Goal: Information Seeking & Learning: Understand process/instructions

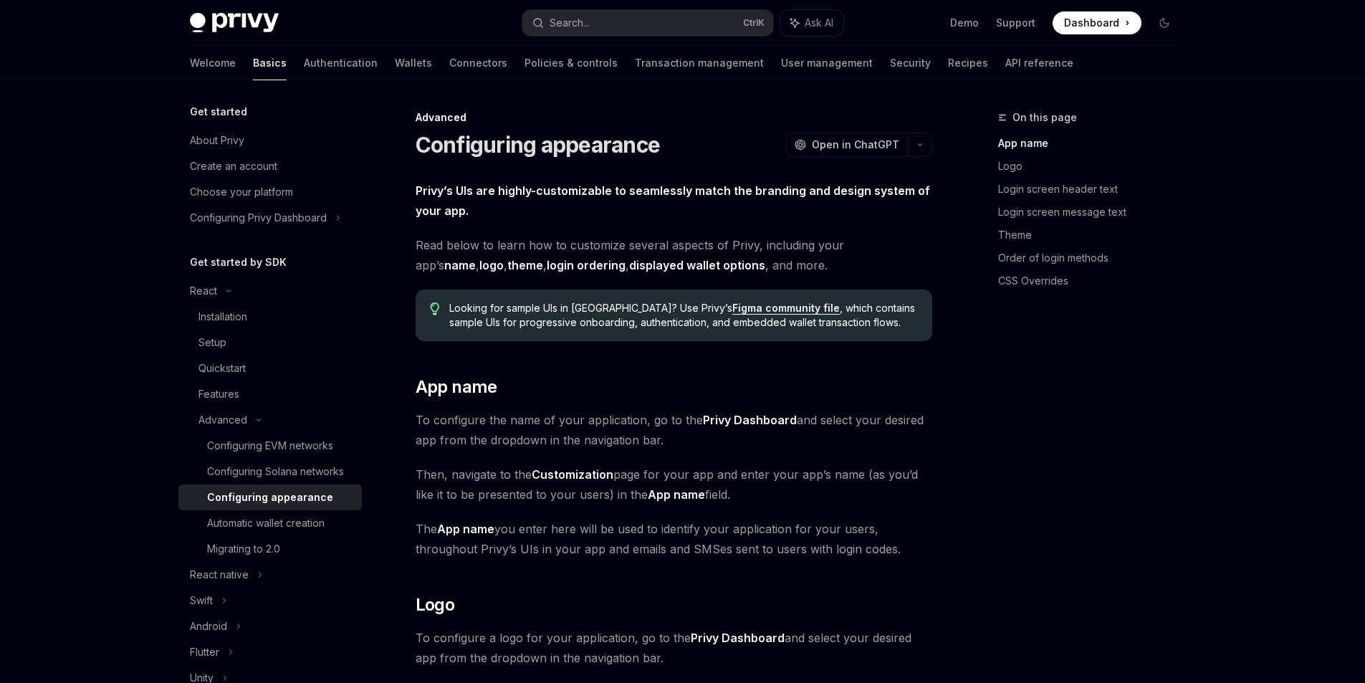
click at [1105, 20] on span "Dashboard" at bounding box center [1091, 23] width 55 height 14
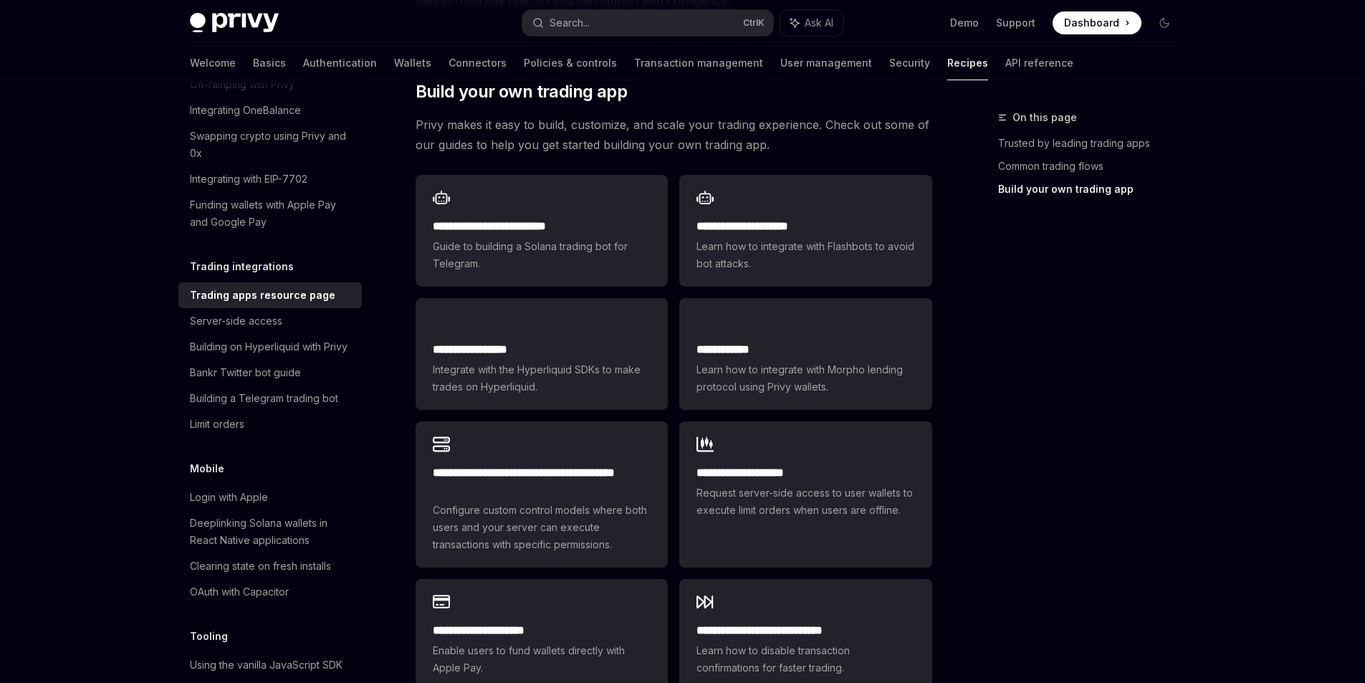
scroll to position [860, 0]
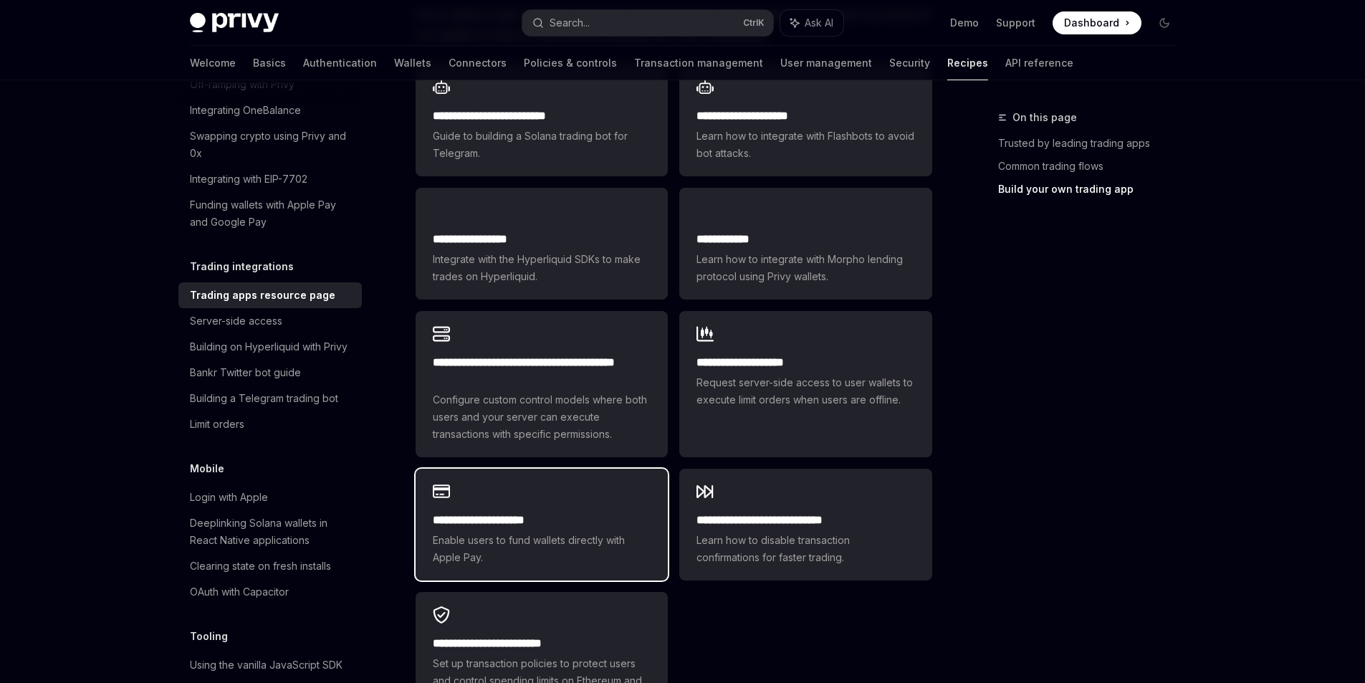
click at [579, 511] on h2 "**********" at bounding box center [542, 519] width 218 height 17
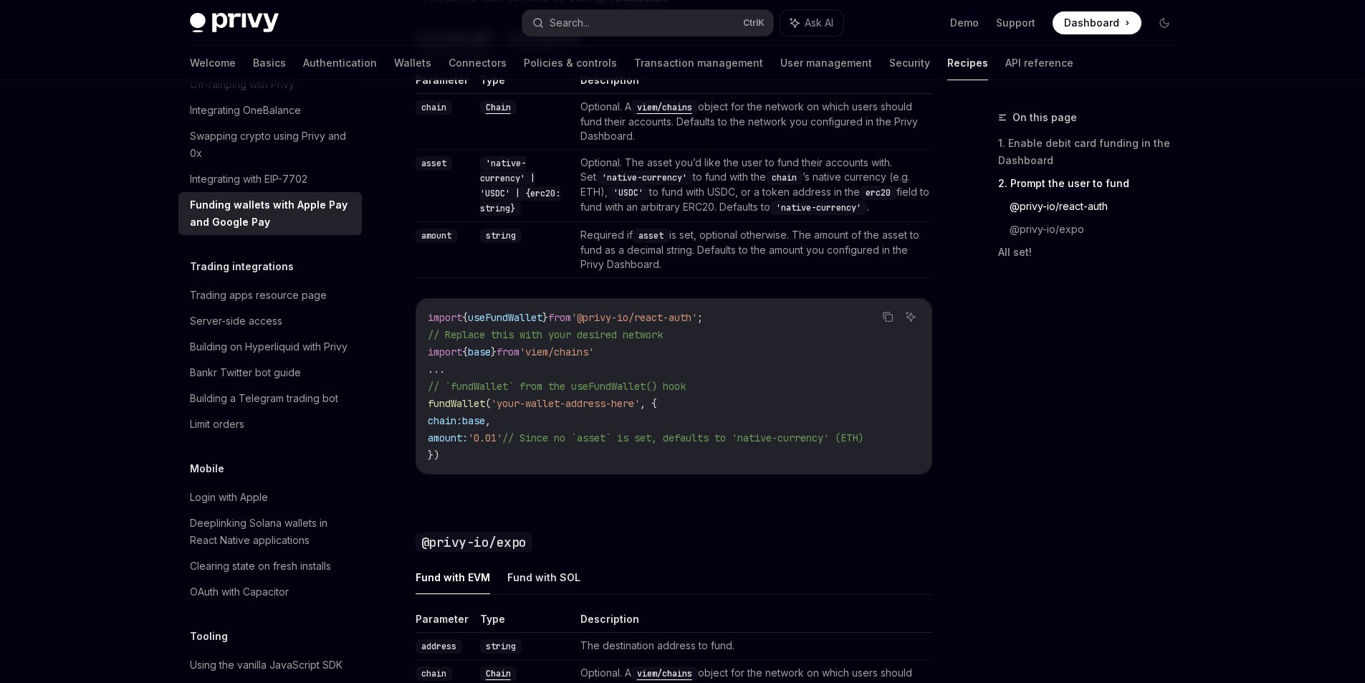
scroll to position [1361, 0]
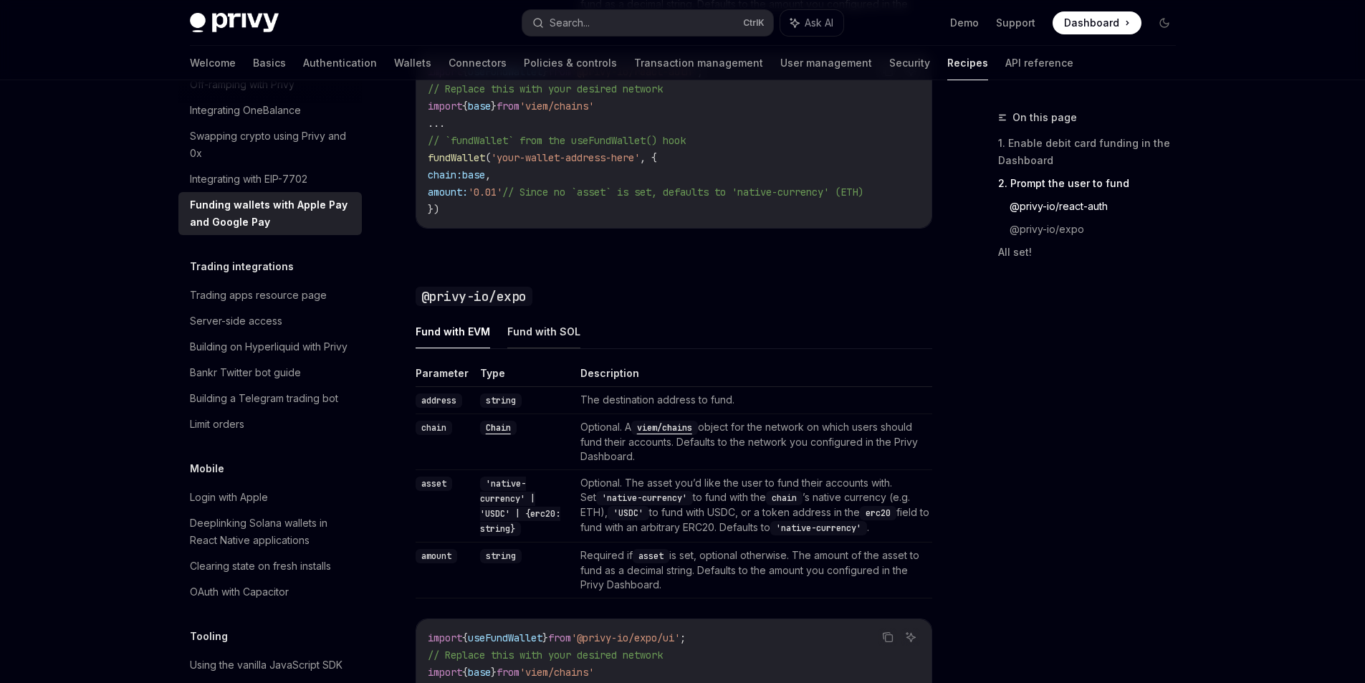
click at [526, 332] on button "Fund with SOL" at bounding box center [543, 331] width 73 height 34
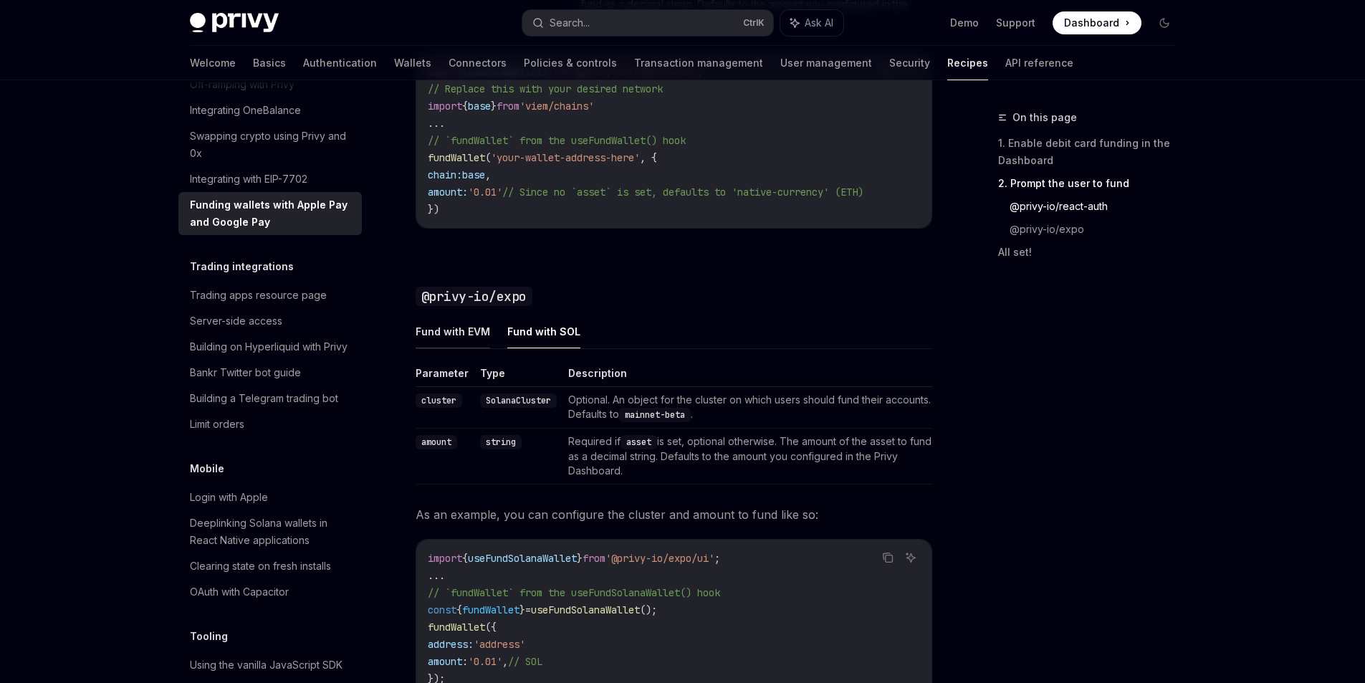
click at [450, 338] on button "Fund with EVM" at bounding box center [452, 331] width 75 height 34
type textarea "*"
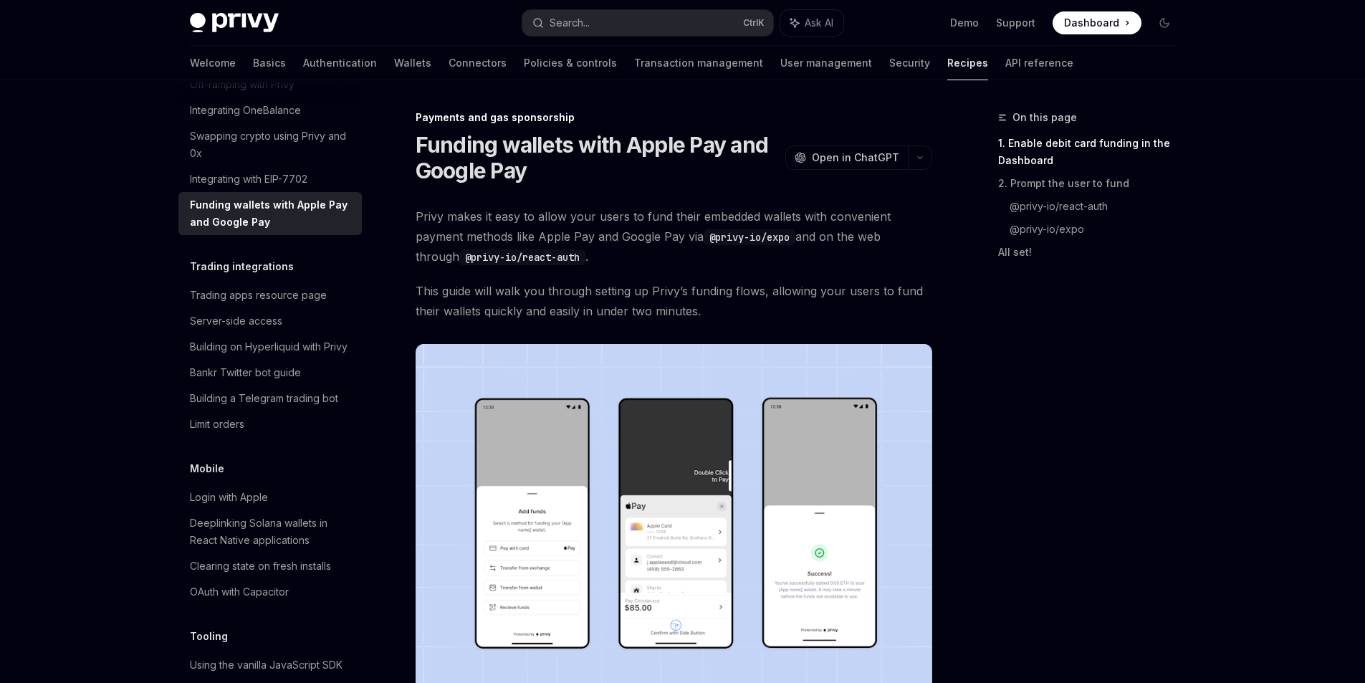
click at [1097, 476] on div "On this page 1. Enable debit card funding in the Dashboard 2. Prompt the user t…" at bounding box center [1078, 396] width 218 height 574
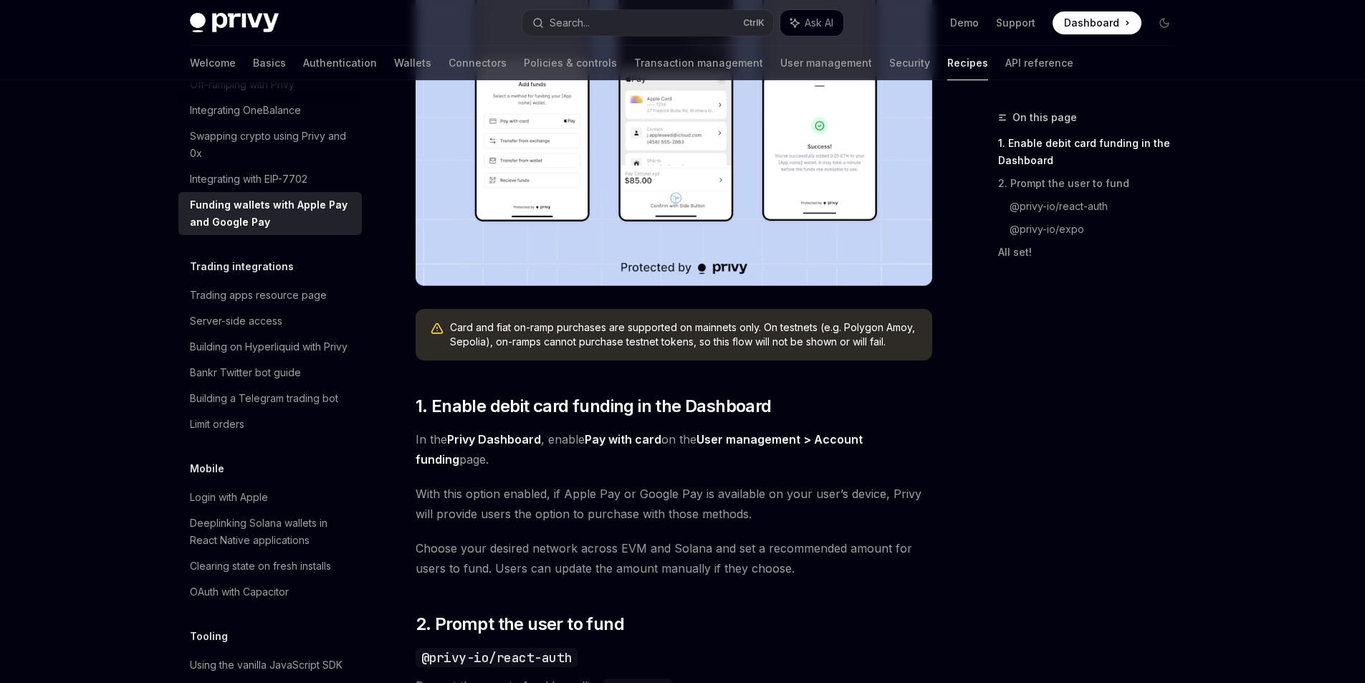
scroll to position [430, 0]
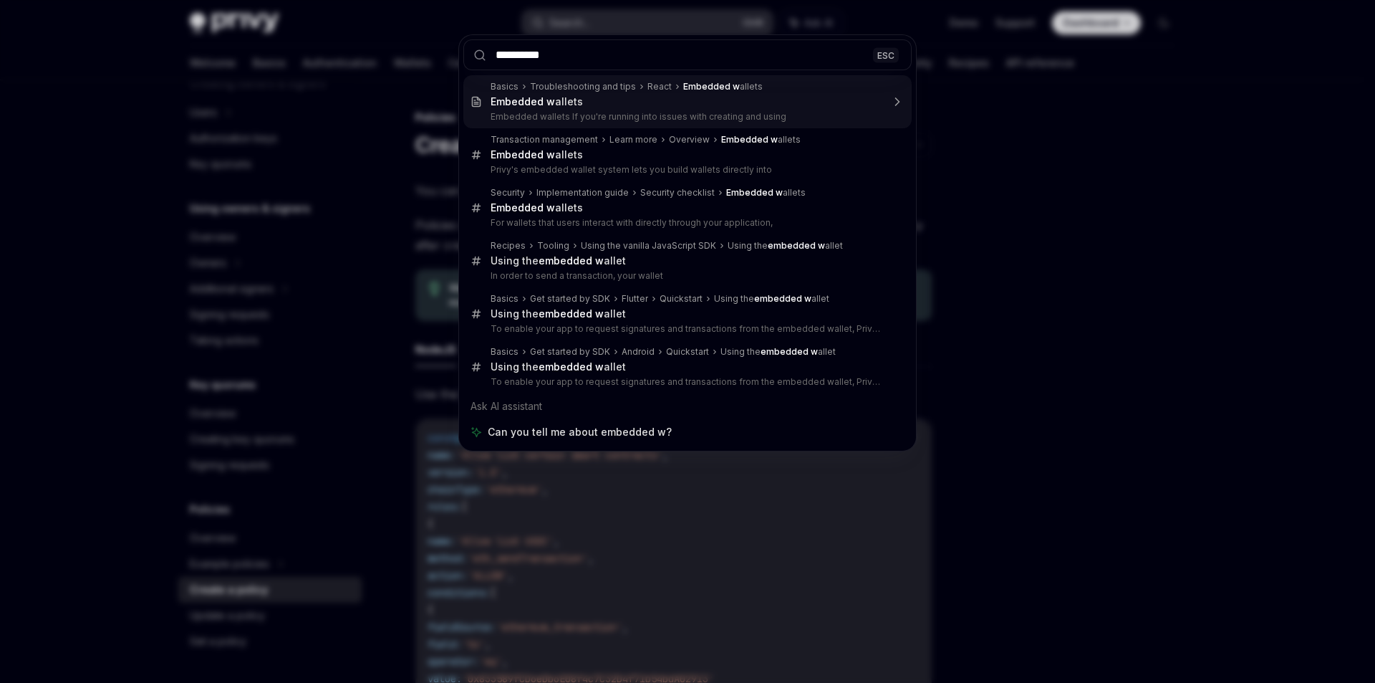
type input "********"
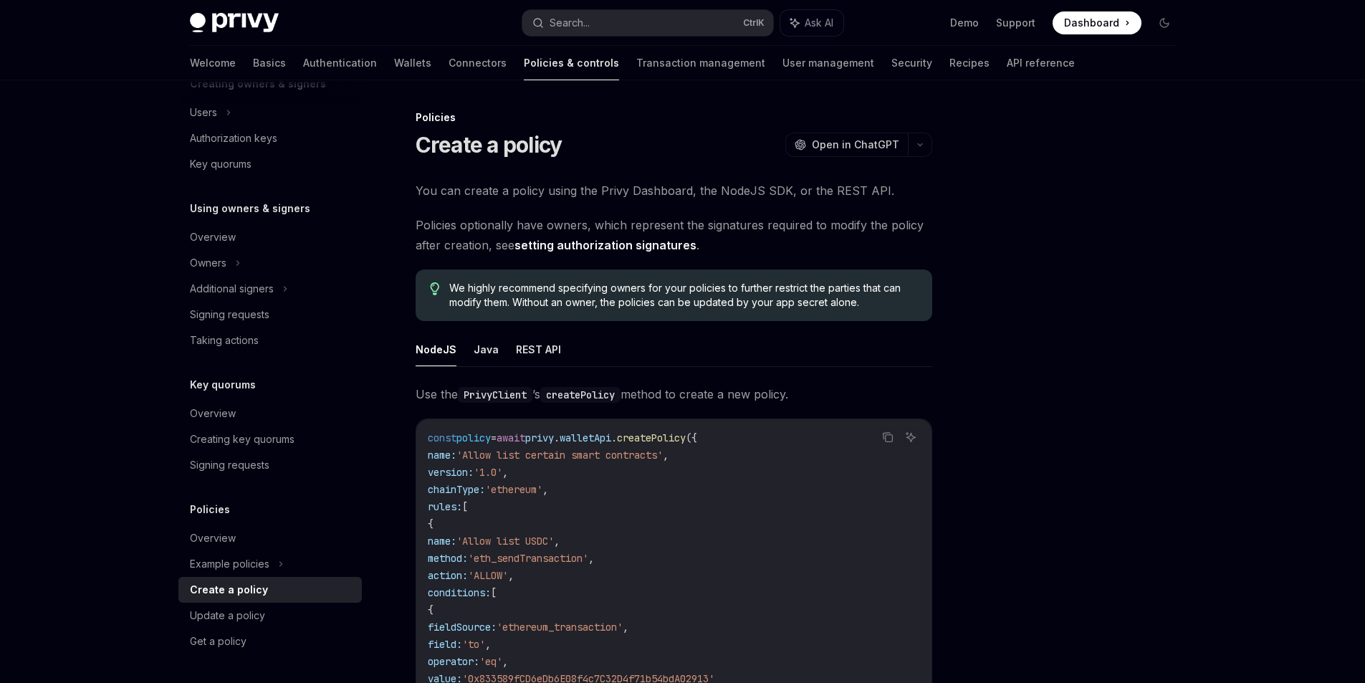
type textarea "*"
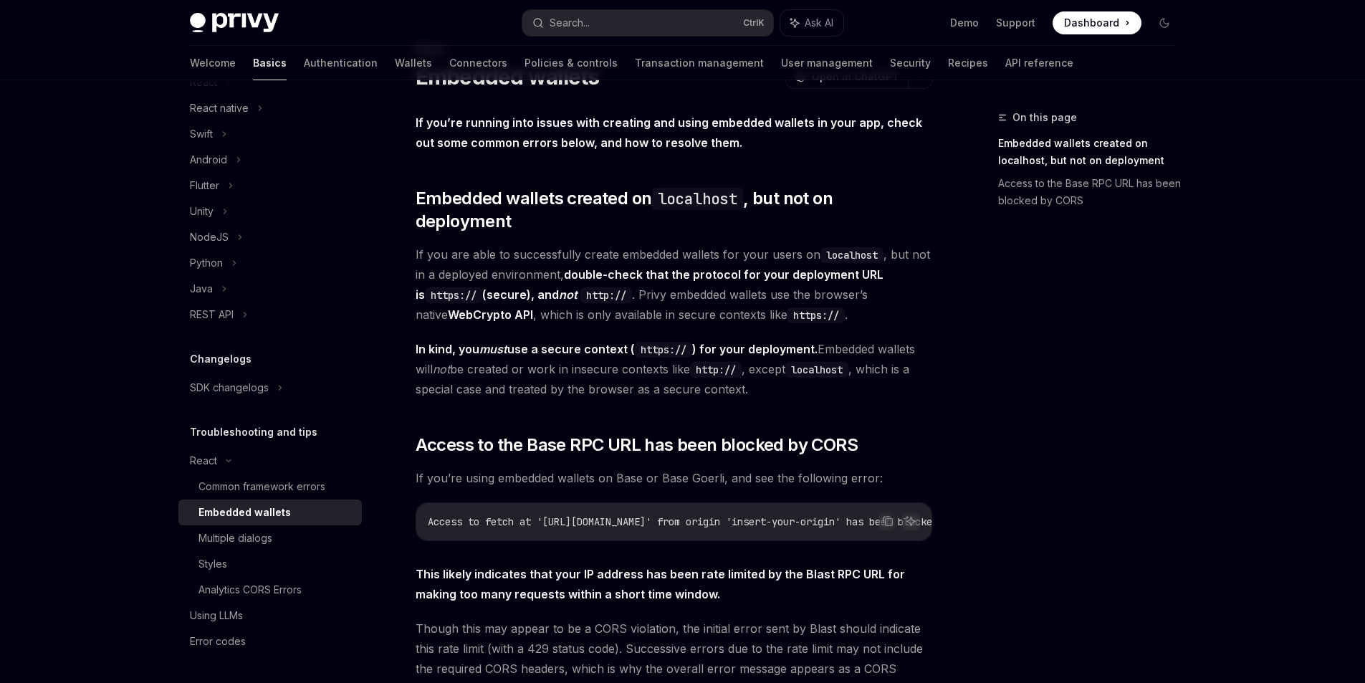
scroll to position [47, 0]
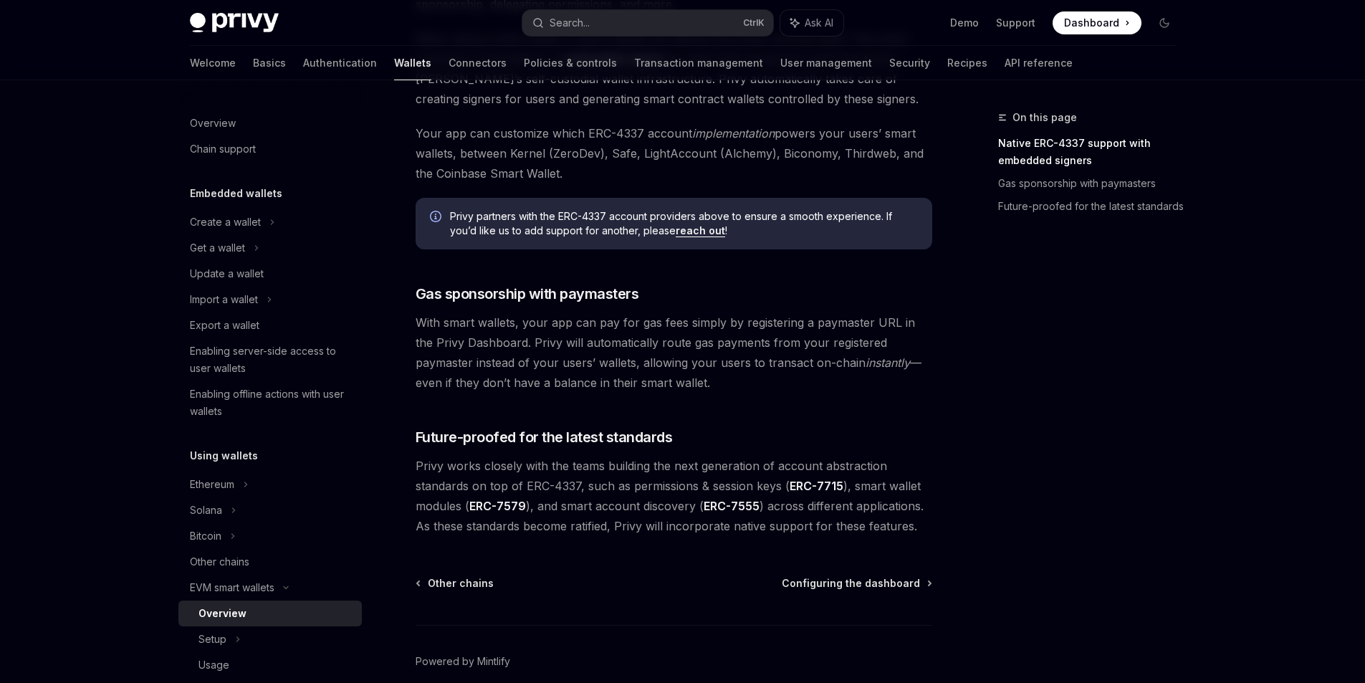
scroll to position [1003, 0]
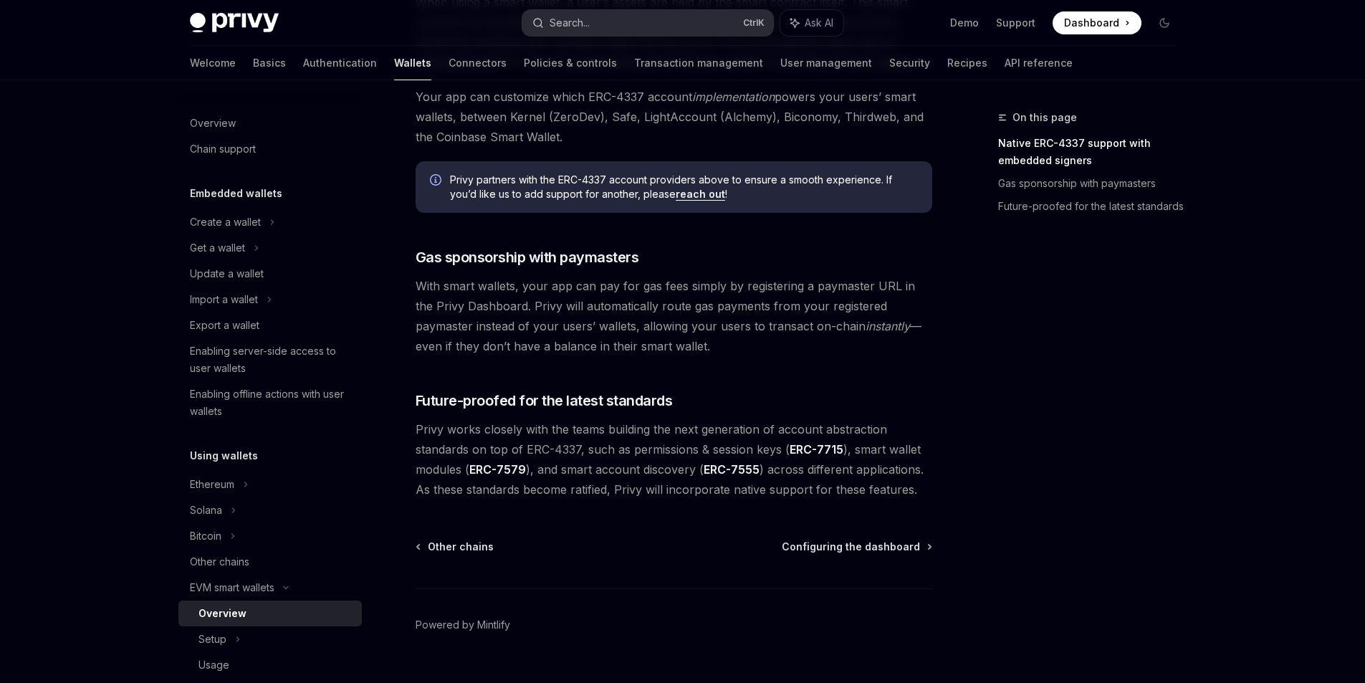
click at [582, 12] on button "Search... Ctrl K" at bounding box center [647, 23] width 251 height 26
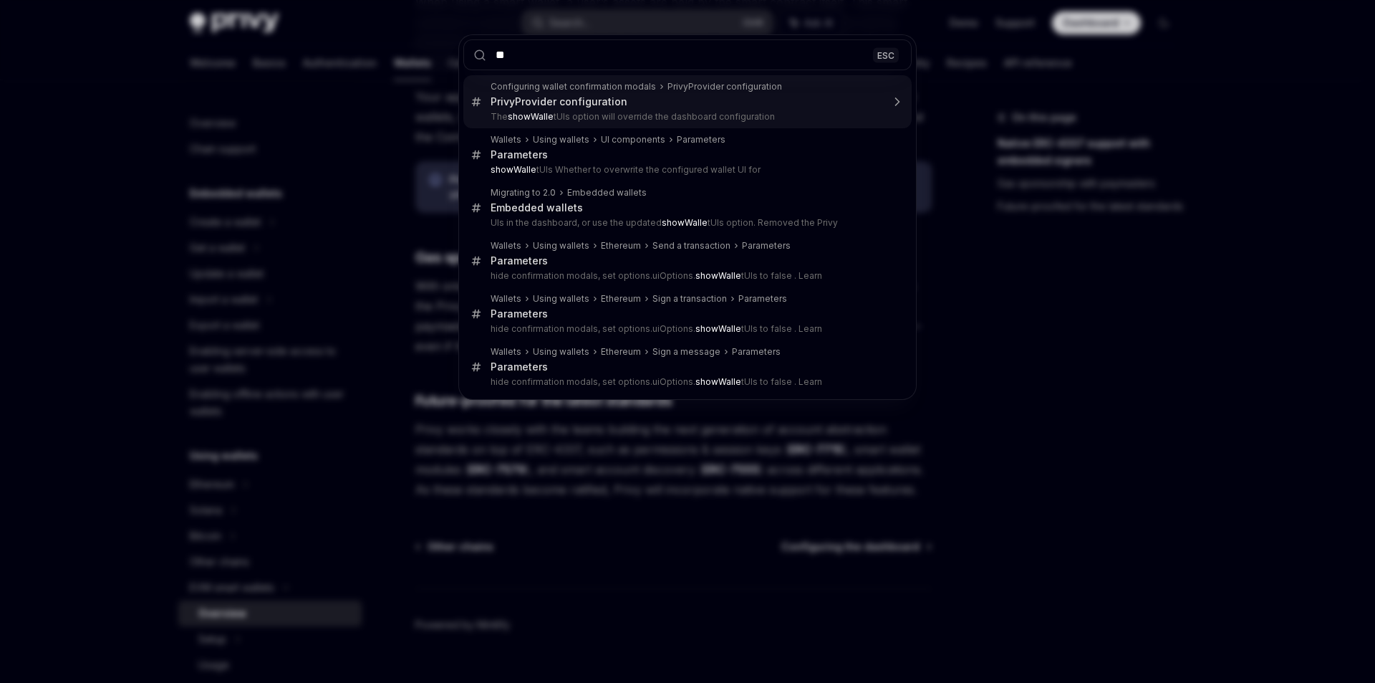
type input "*"
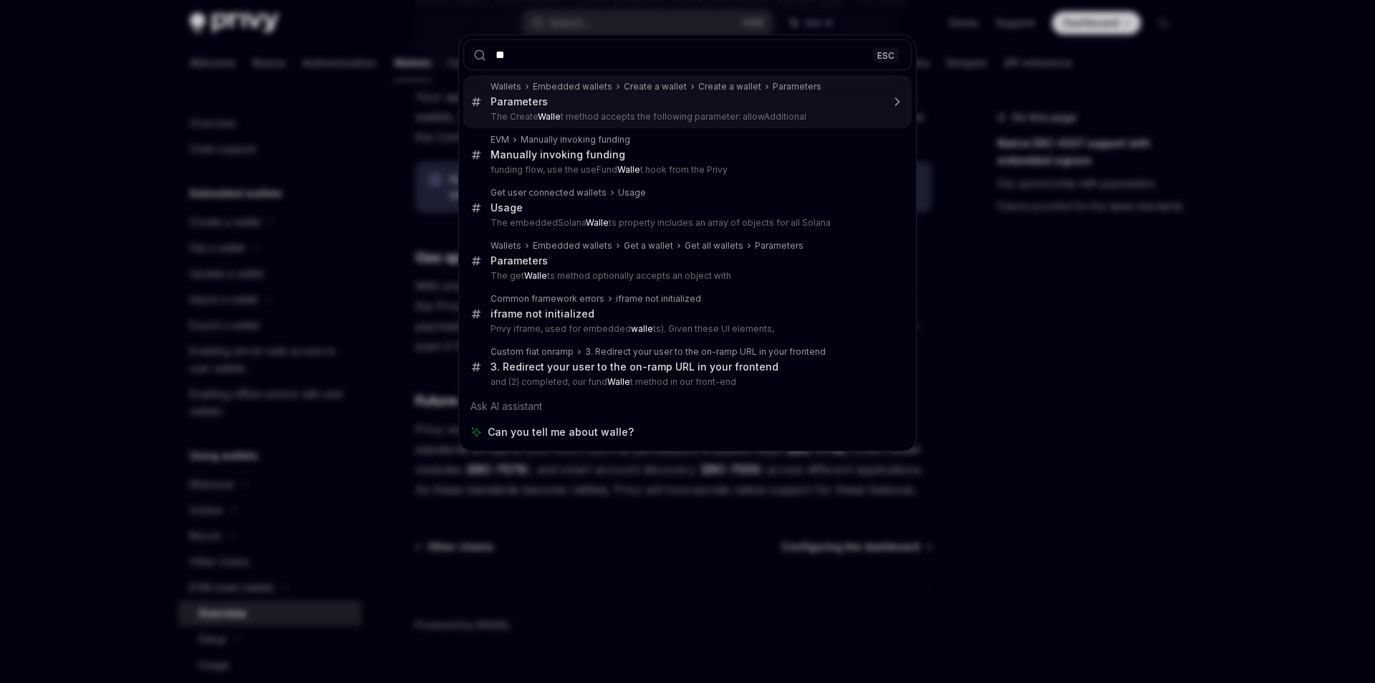
type input "*"
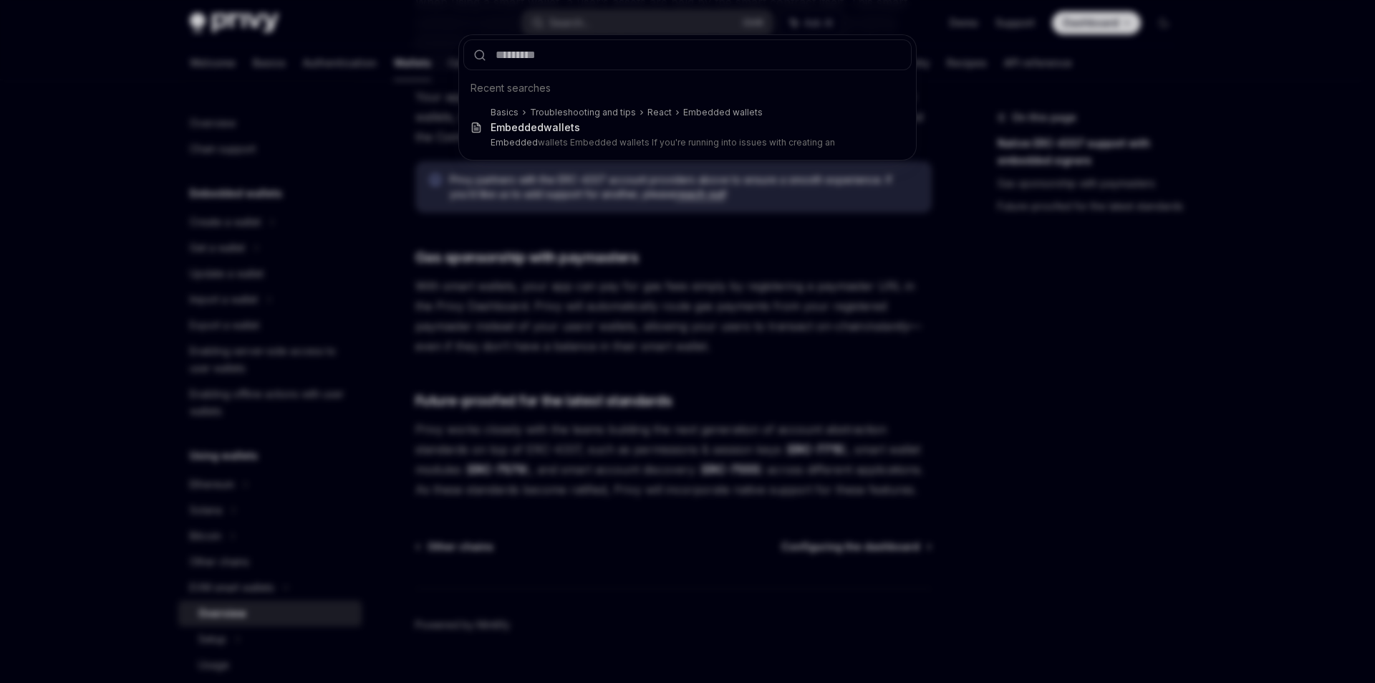
click at [1117, 417] on div "Recent searches Basics Troubleshooting and tips React Embedded wallets Embedded…" at bounding box center [687, 341] width 1375 height 683
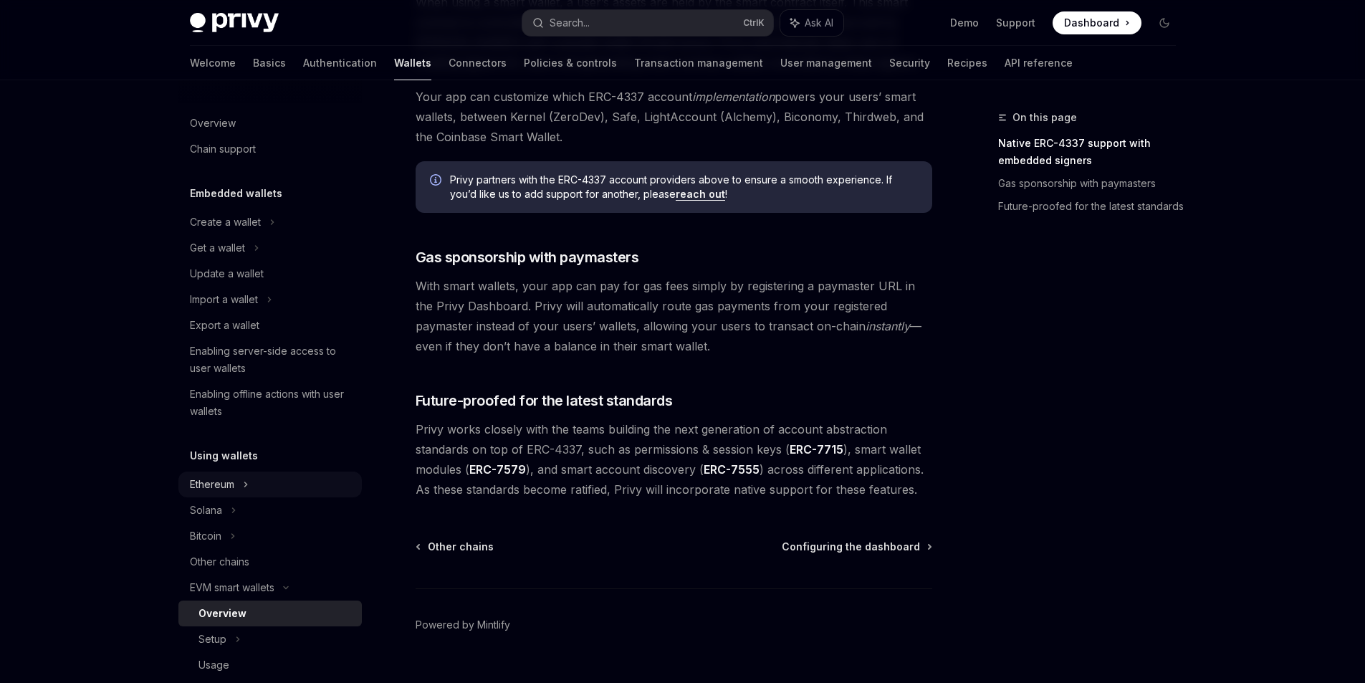
click at [257, 235] on div "Ethereum" at bounding box center [269, 222] width 183 height 26
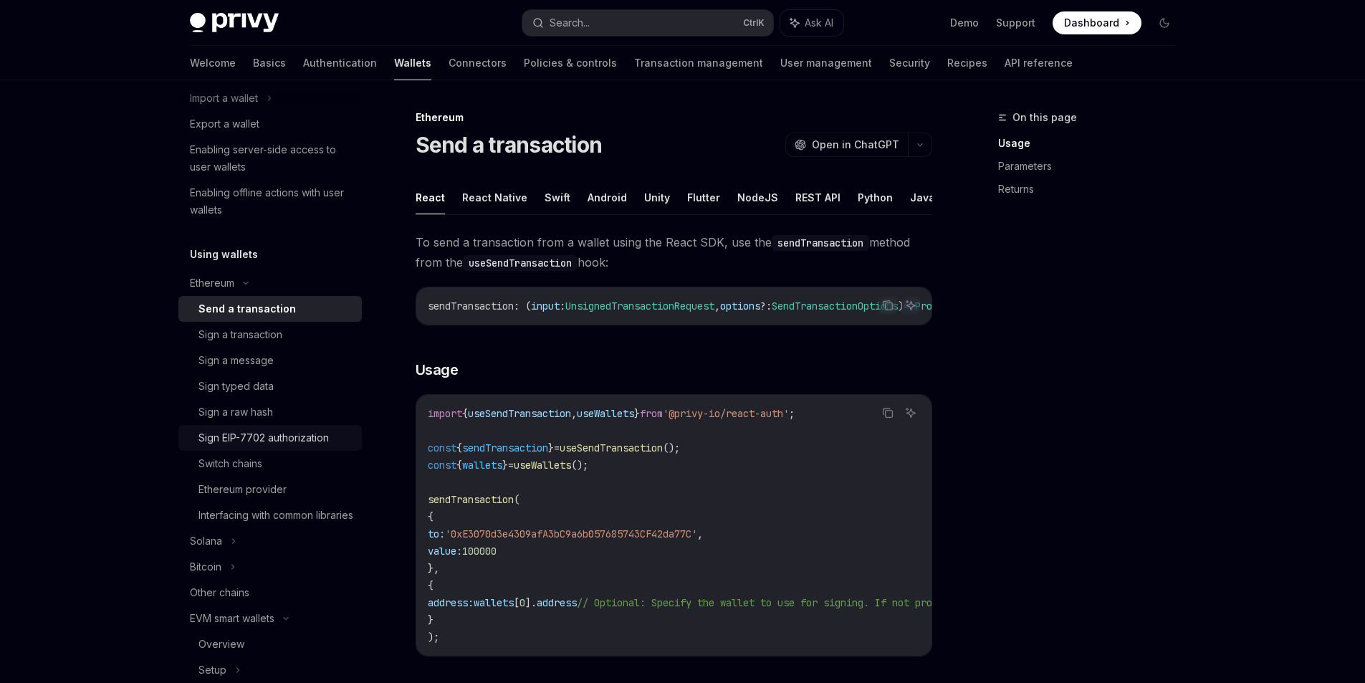
scroll to position [215, 0]
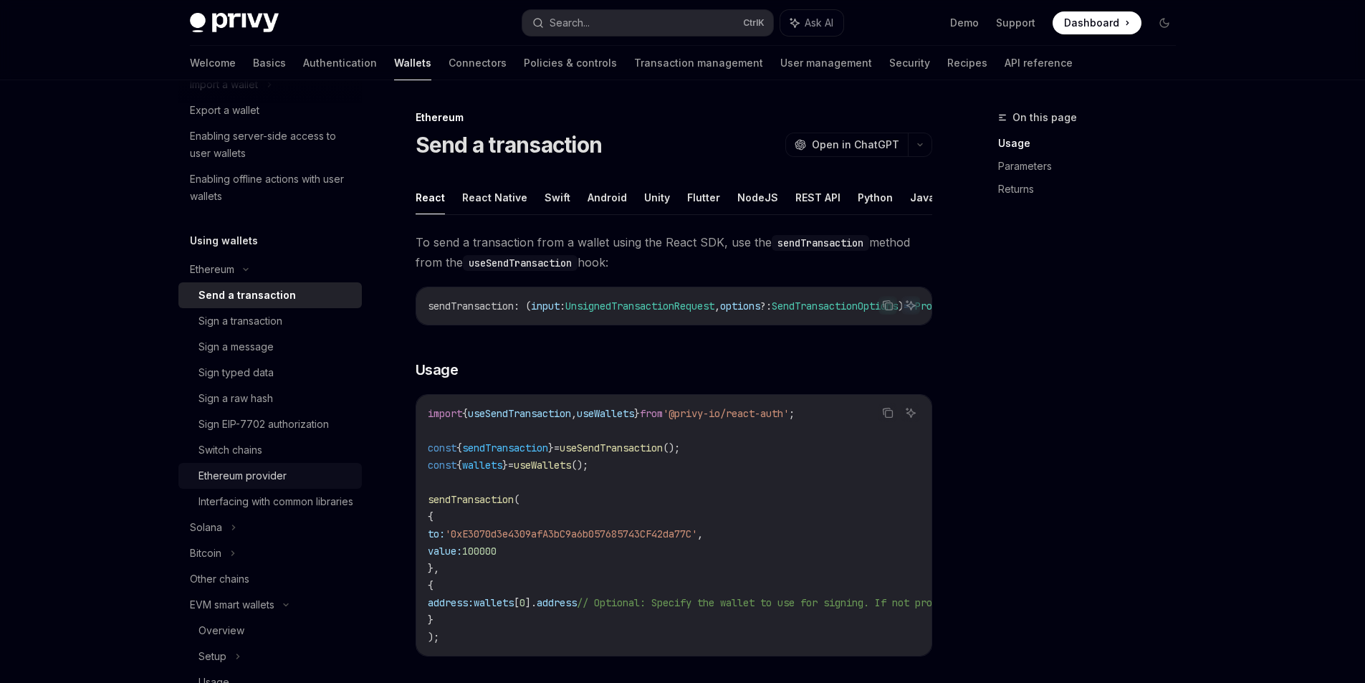
click at [276, 476] on div "Ethereum provider" at bounding box center [242, 475] width 88 height 17
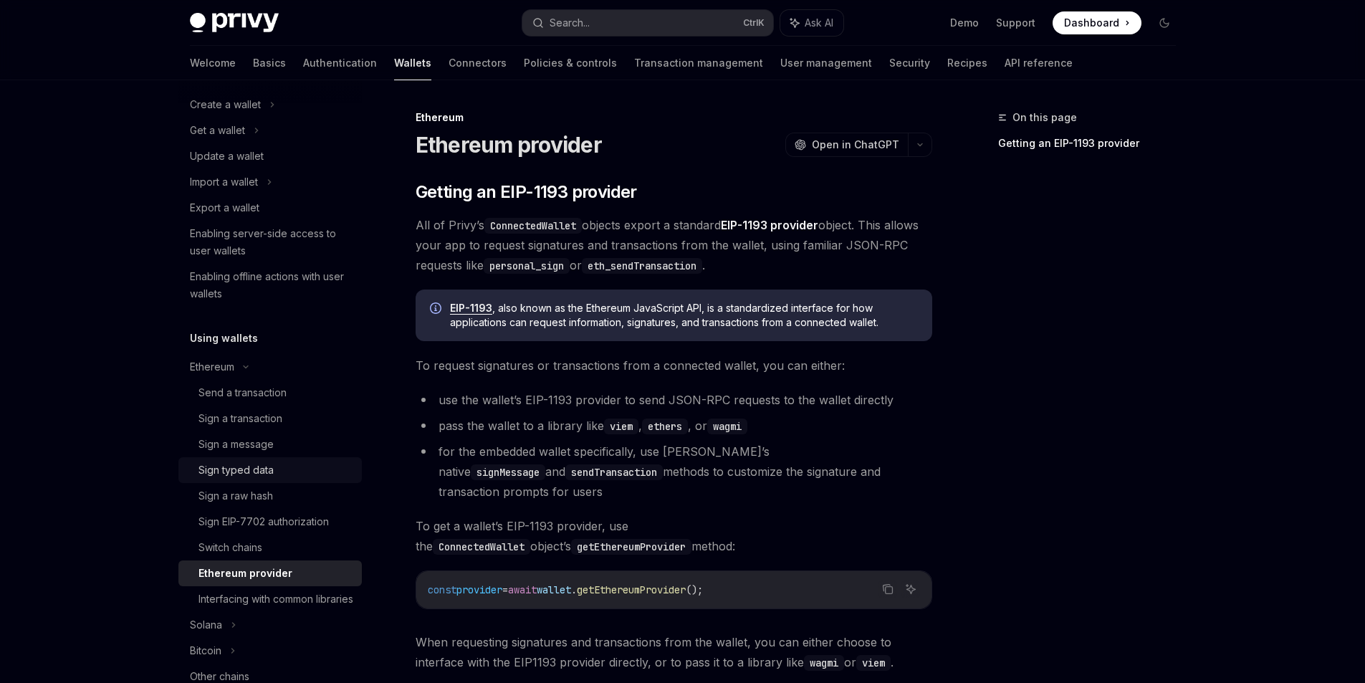
scroll to position [215, 0]
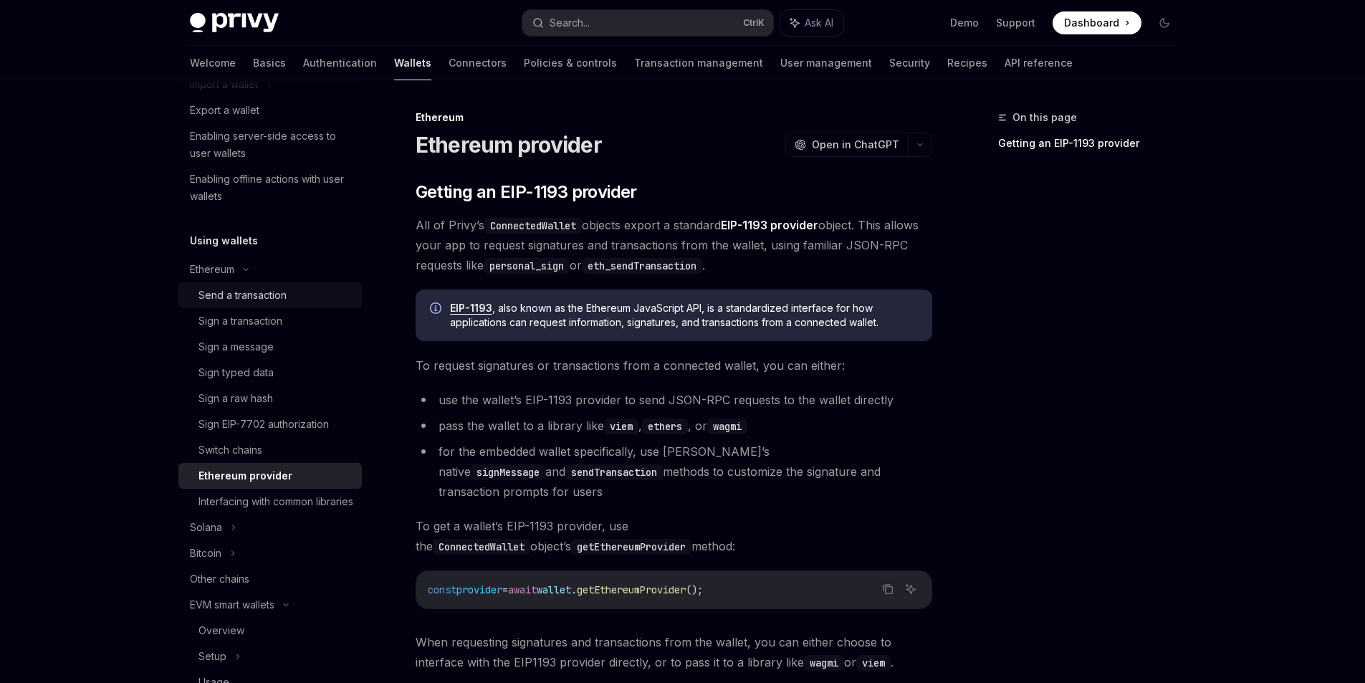
click at [292, 295] on div "Send a transaction" at bounding box center [275, 295] width 155 height 17
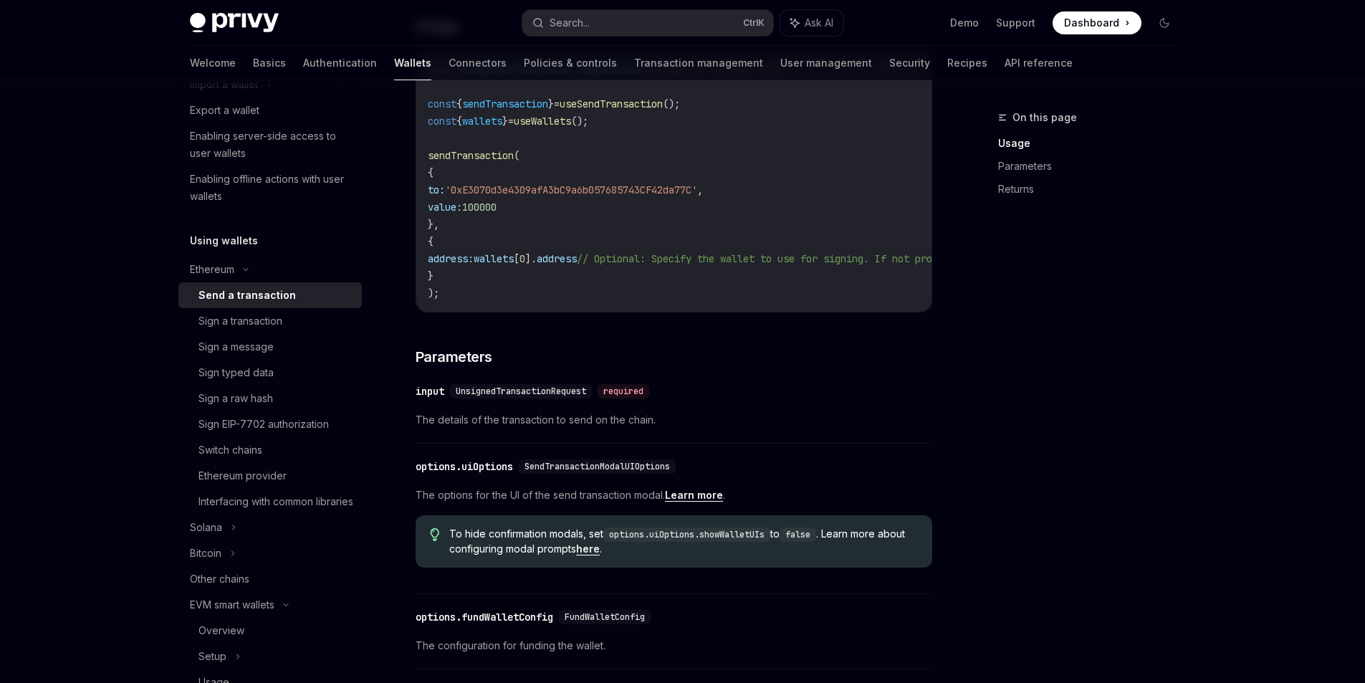
scroll to position [358, 0]
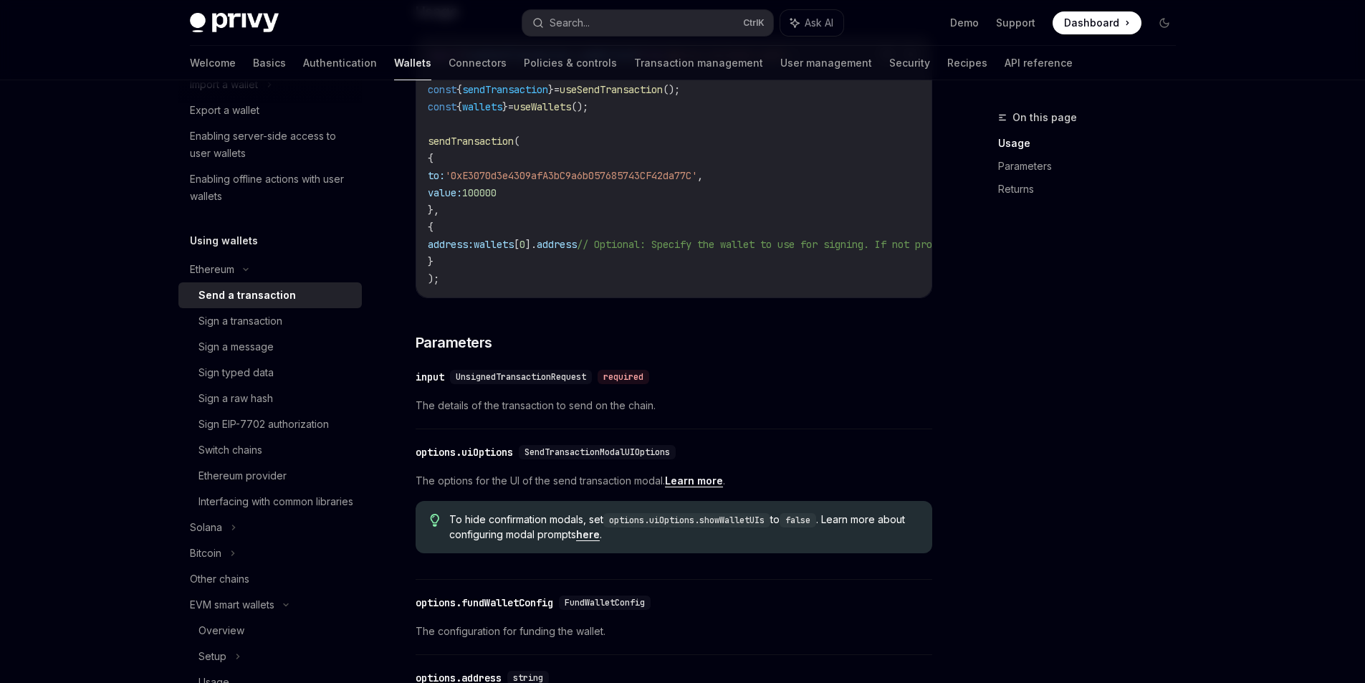
click at [961, 523] on div "On this page Usage Parameters Returns Ethereum Send a transaction OpenAI Open i…" at bounding box center [682, 410] width 1009 height 1376
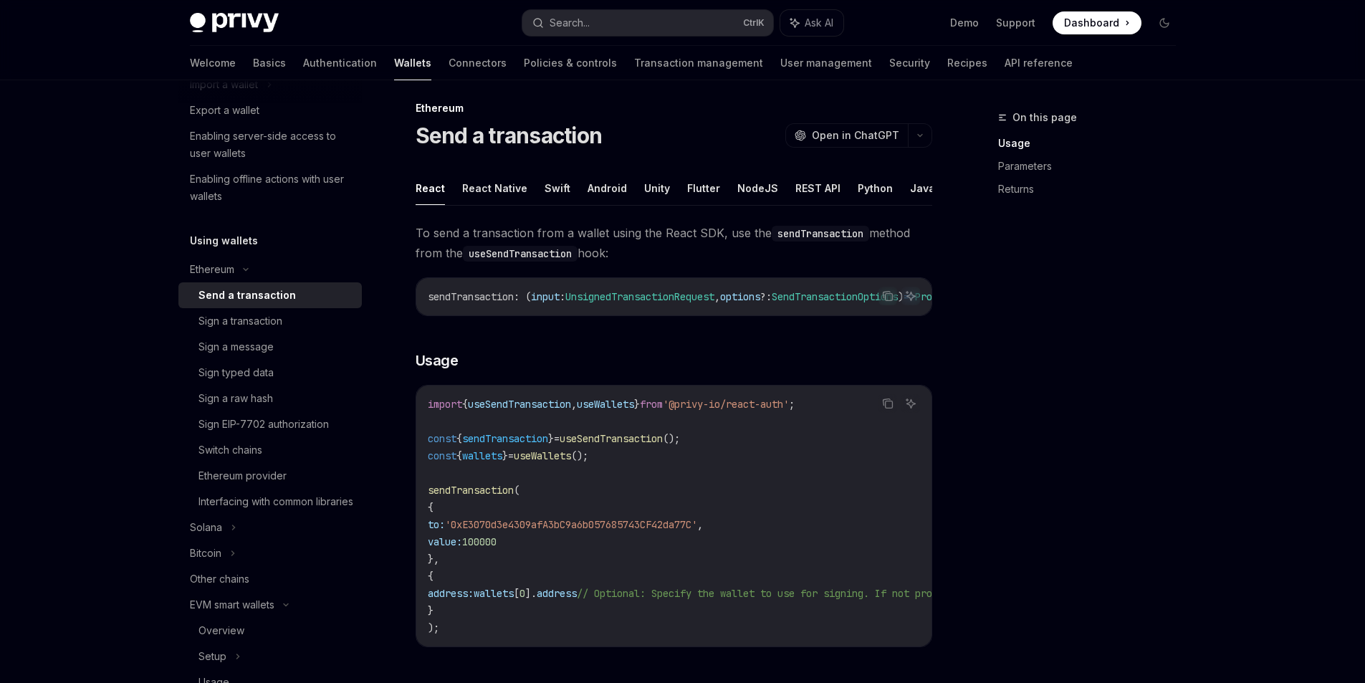
scroll to position [0, 0]
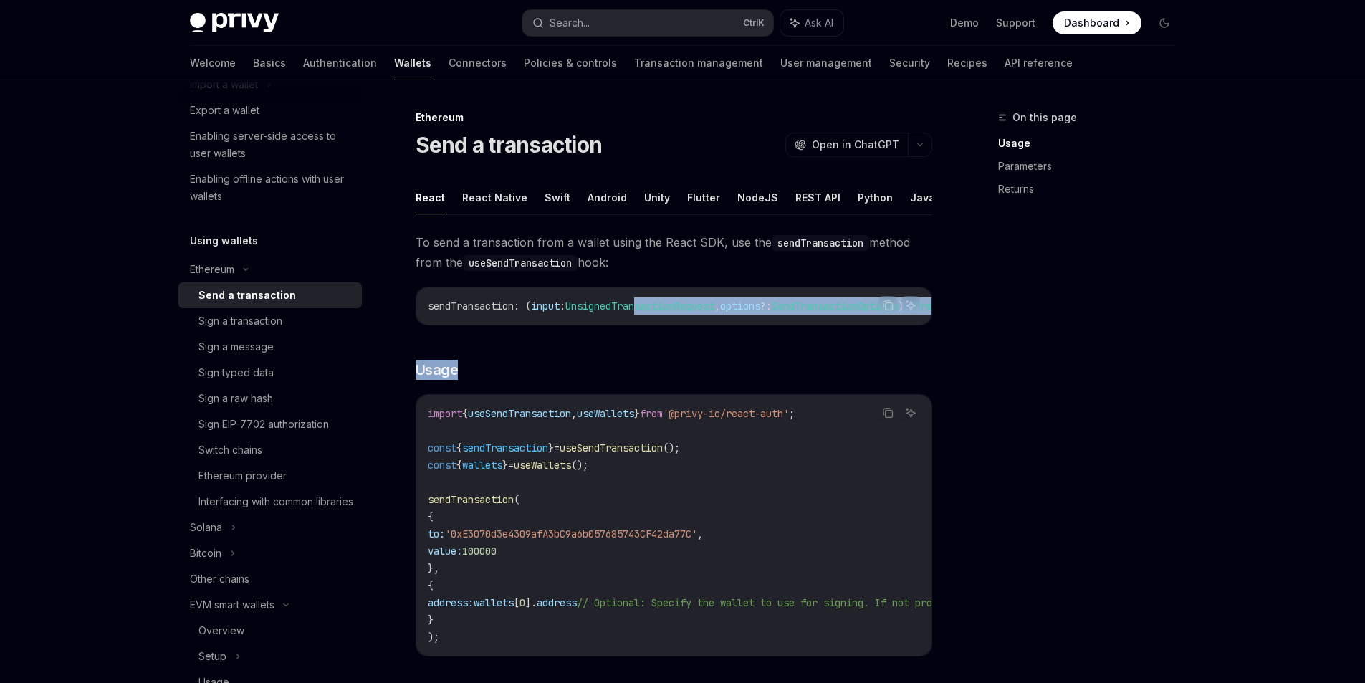
drag, startPoint x: 649, startPoint y: 330, endPoint x: 693, endPoint y: 355, distance: 50.4
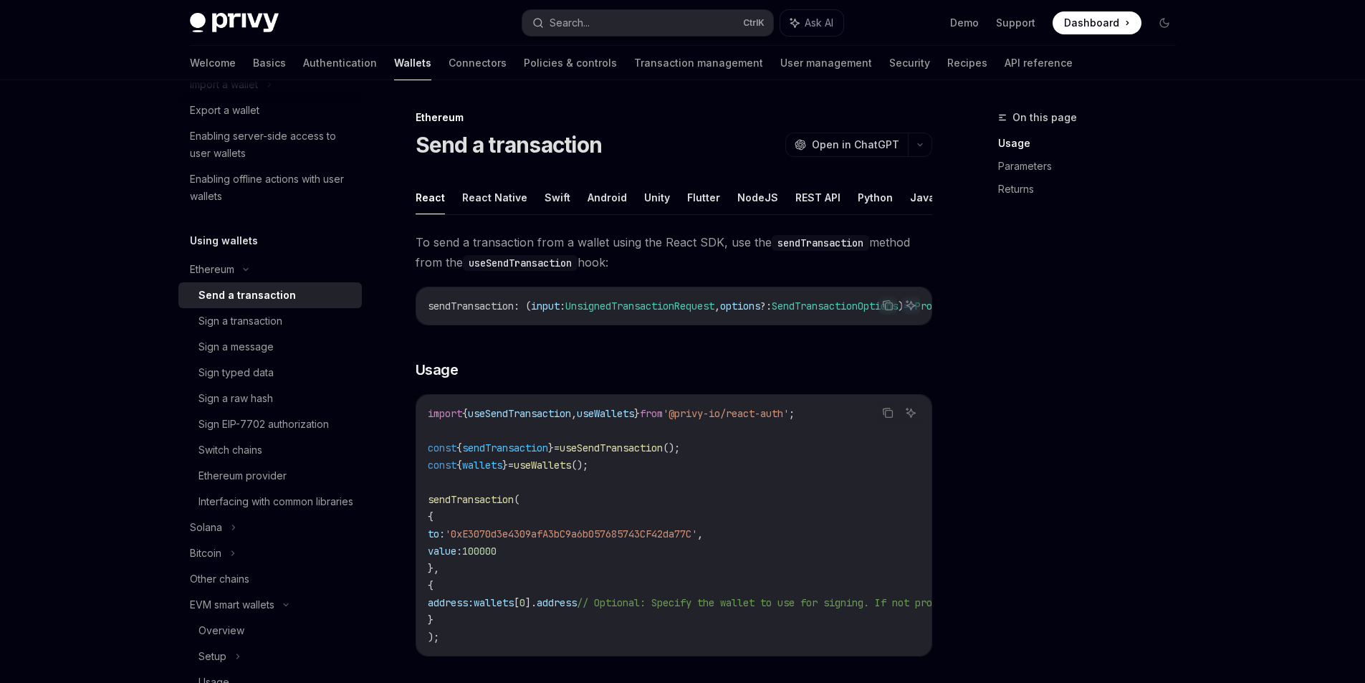
drag, startPoint x: 659, startPoint y: 339, endPoint x: 671, endPoint y: 330, distance: 14.9
drag, startPoint x: 671, startPoint y: 330, endPoint x: 741, endPoint y: 339, distance: 70.7
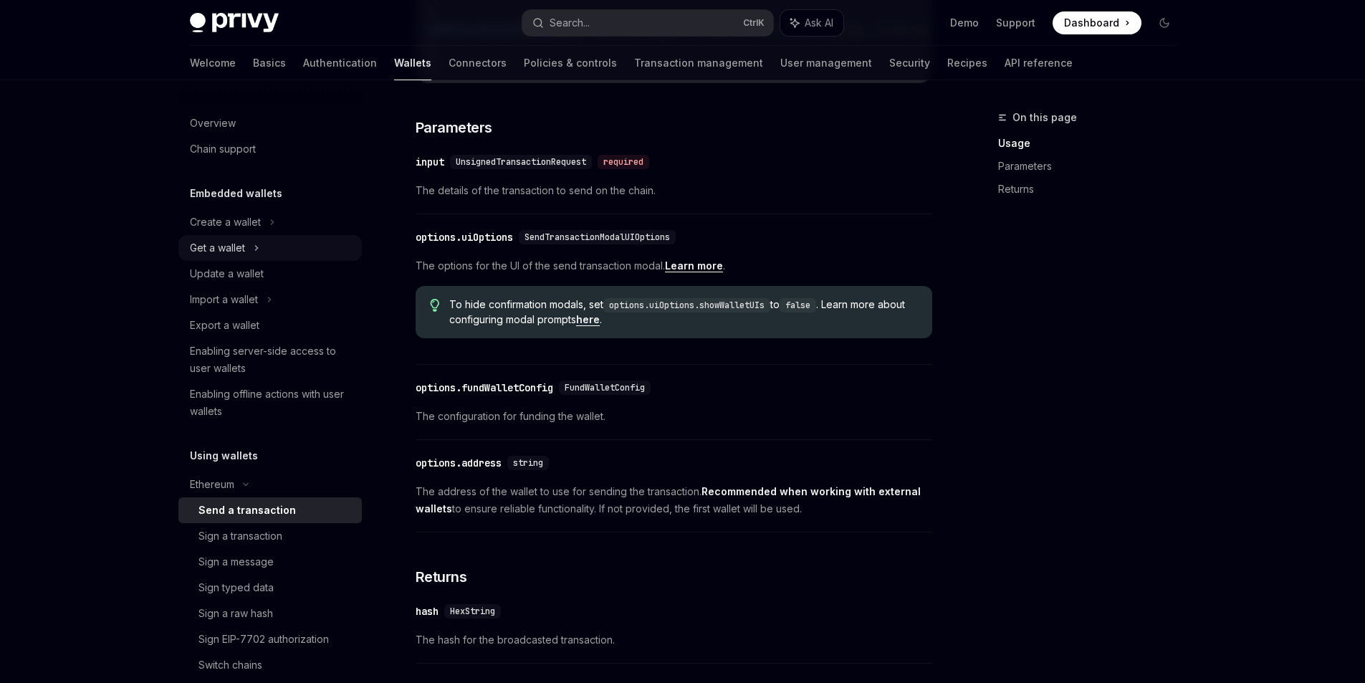
click at [251, 249] on div "Get a wallet" at bounding box center [269, 248] width 183 height 26
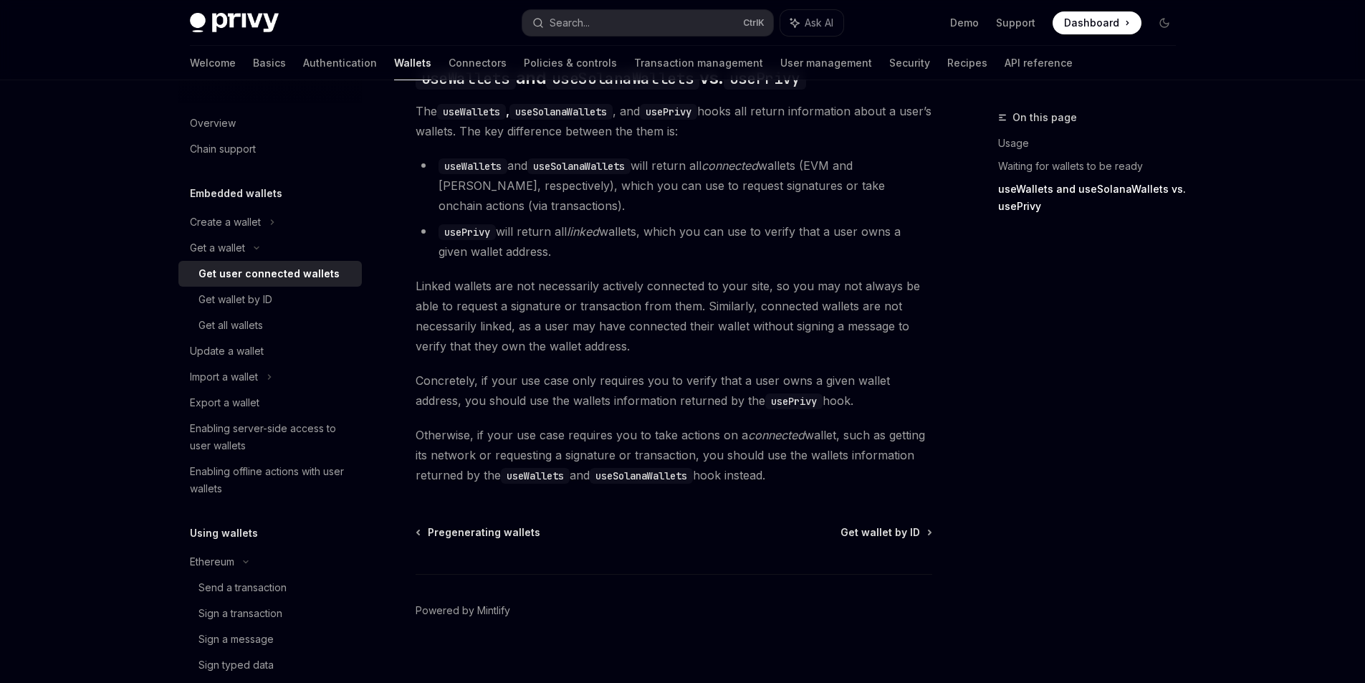
scroll to position [1253, 0]
click at [254, 290] on link "Get wallet by ID" at bounding box center [269, 300] width 183 height 26
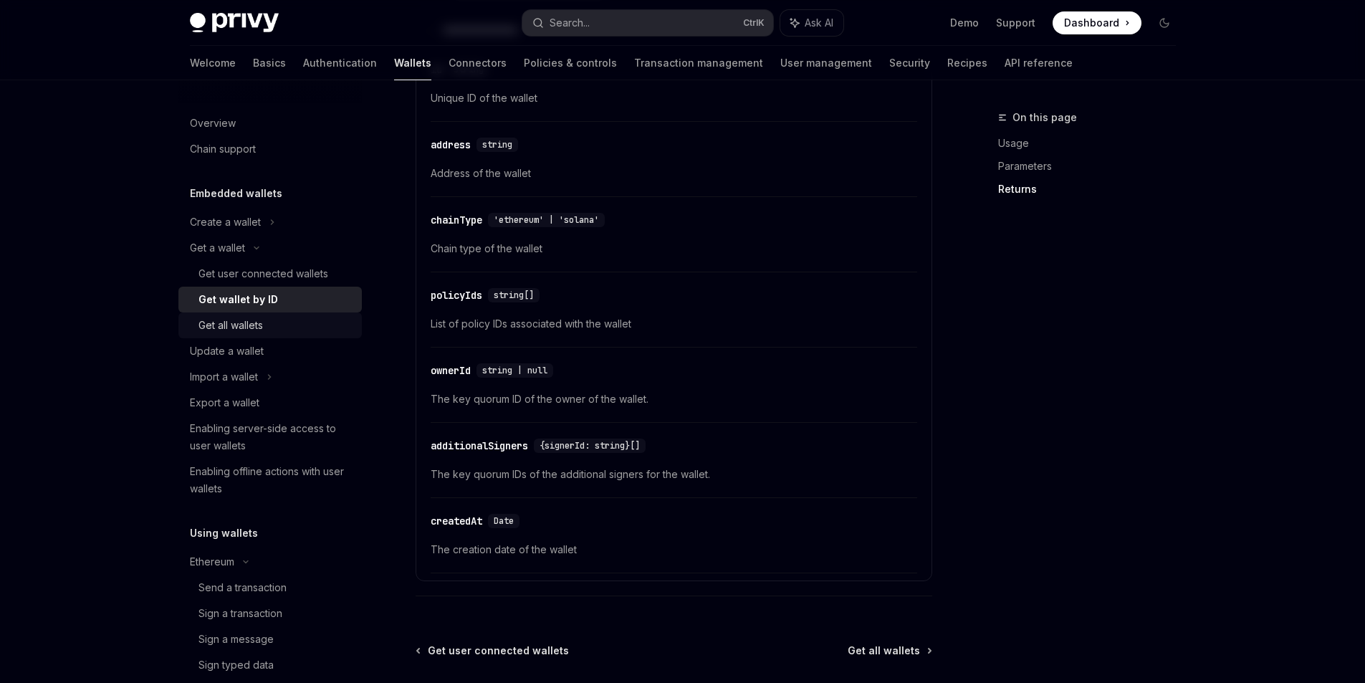
scroll to position [72, 0]
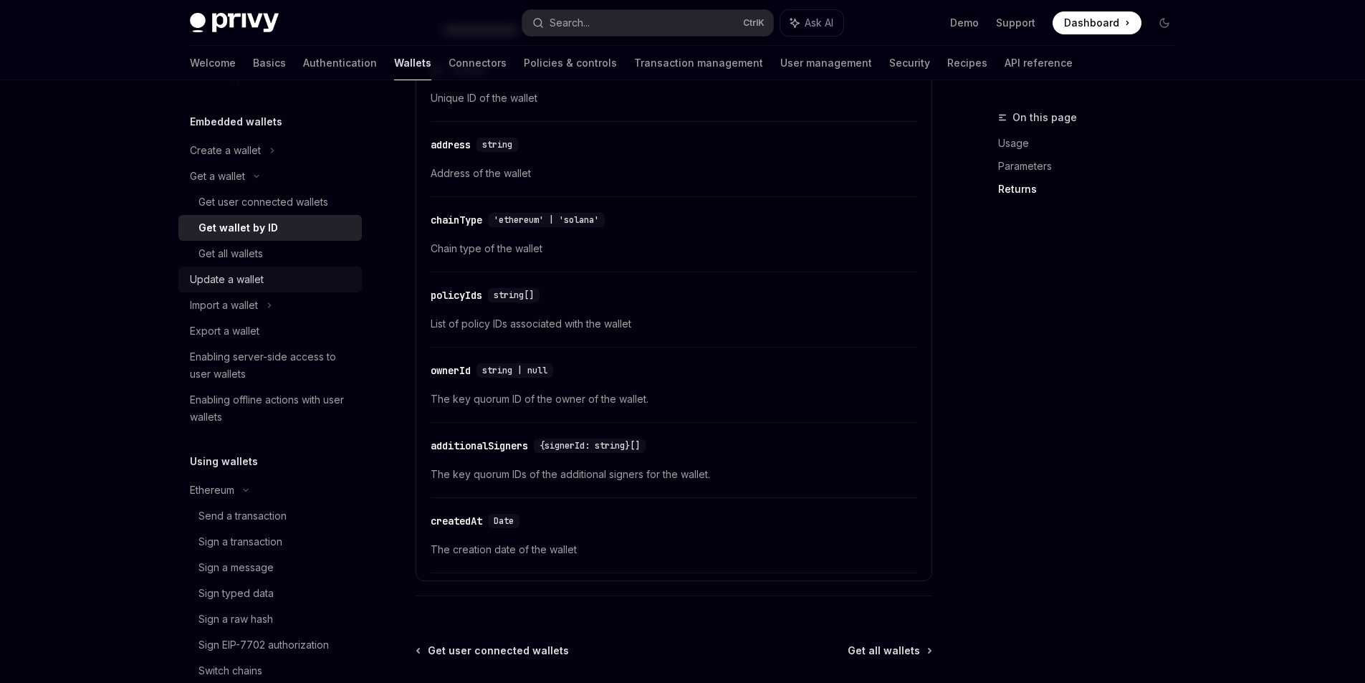
click at [234, 291] on link "Update a wallet" at bounding box center [269, 279] width 183 height 26
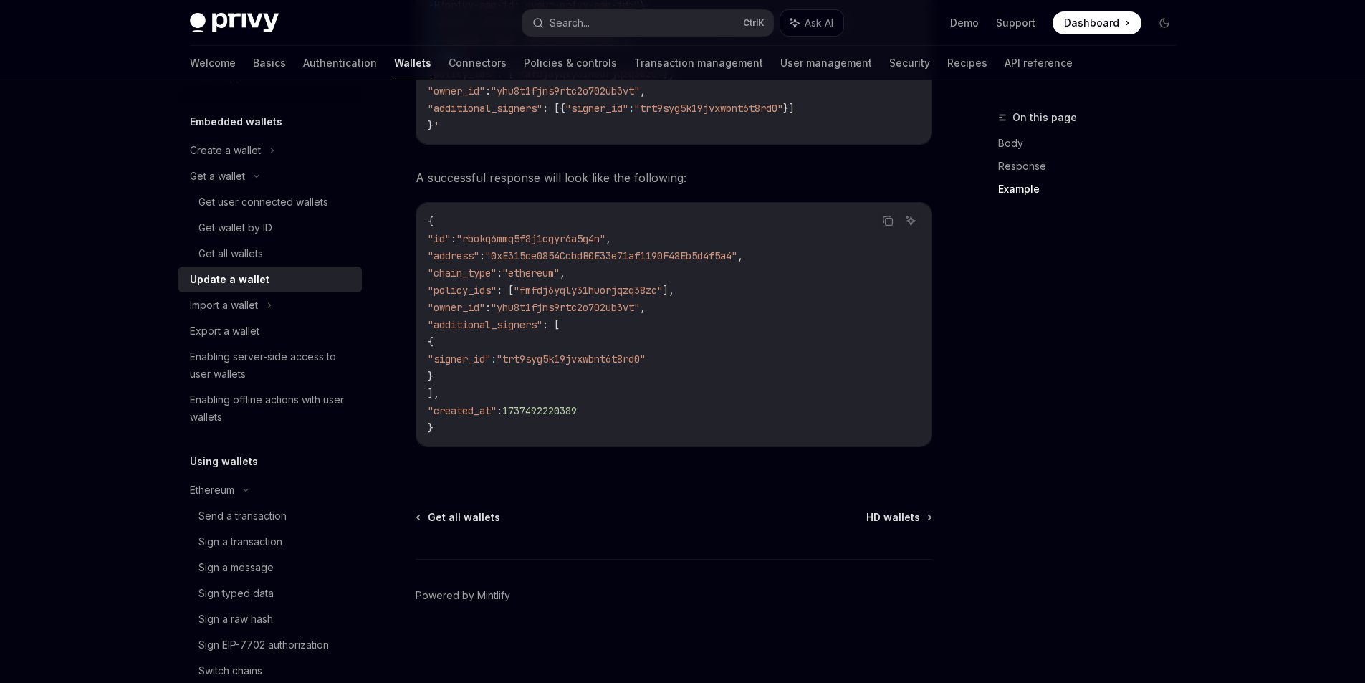
scroll to position [1672, 0]
click at [256, 307] on div "Import a wallet" at bounding box center [224, 305] width 68 height 17
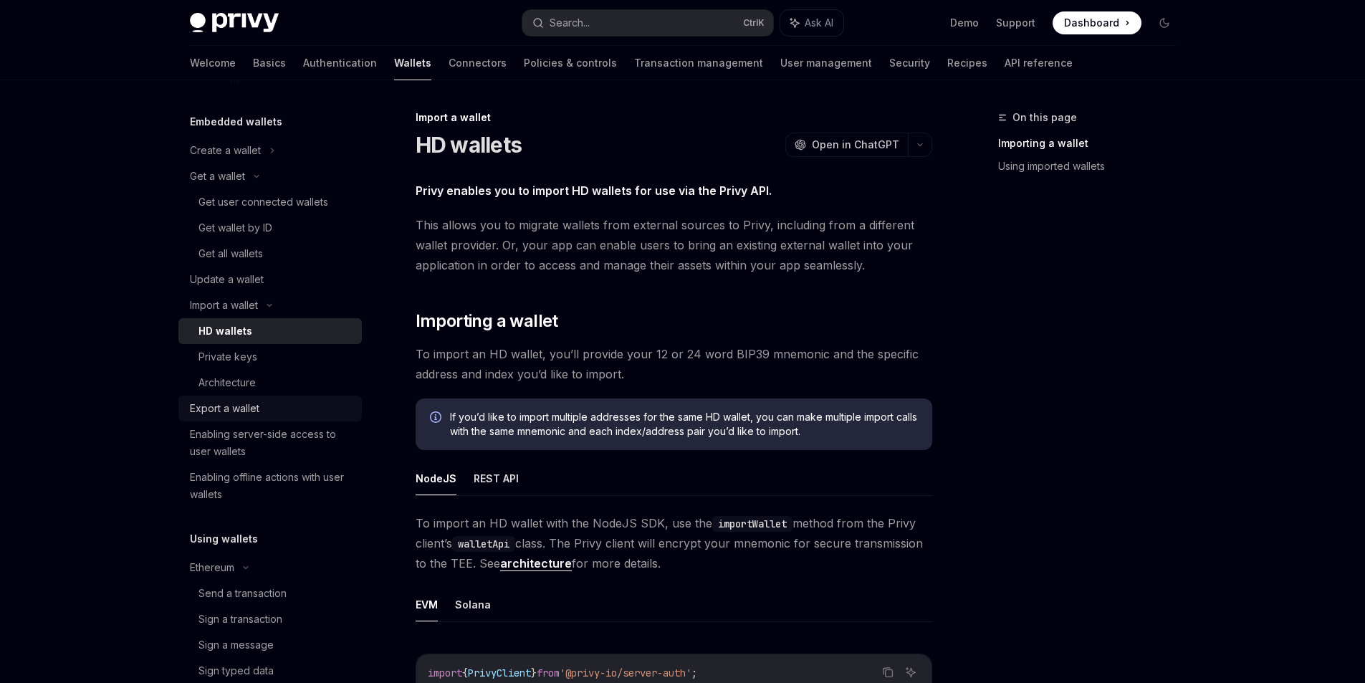
click at [228, 416] on div "Export a wallet" at bounding box center [224, 408] width 69 height 17
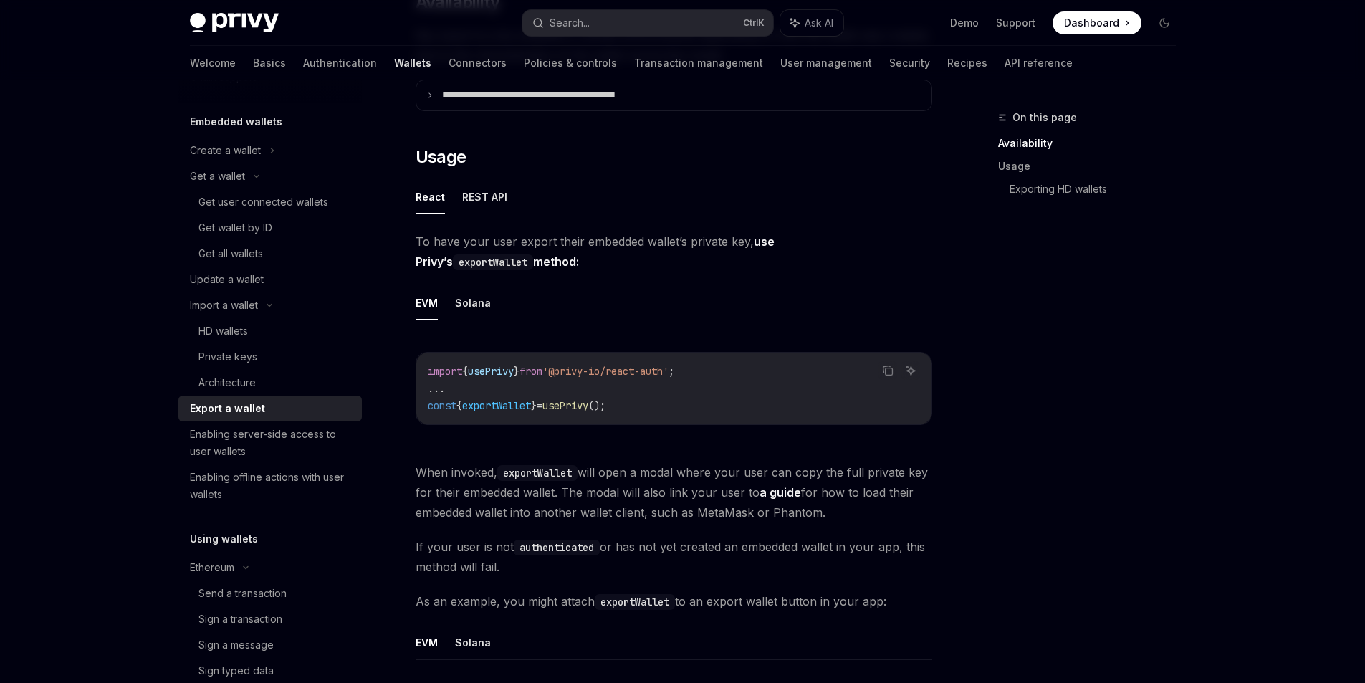
scroll to position [287, 0]
drag, startPoint x: 631, startPoint y: 406, endPoint x: 564, endPoint y: 415, distance: 67.9
click at [564, 415] on div "import { usePrivy } from '@privy-io/react-auth' ; ... const { exportWallet } = …" at bounding box center [673, 386] width 515 height 72
copy span "usePrivy ();"
click at [634, 395] on code "import { usePrivy } from '@privy-io/react-auth' ; ... const { exportWallet } = …" at bounding box center [674, 386] width 492 height 52
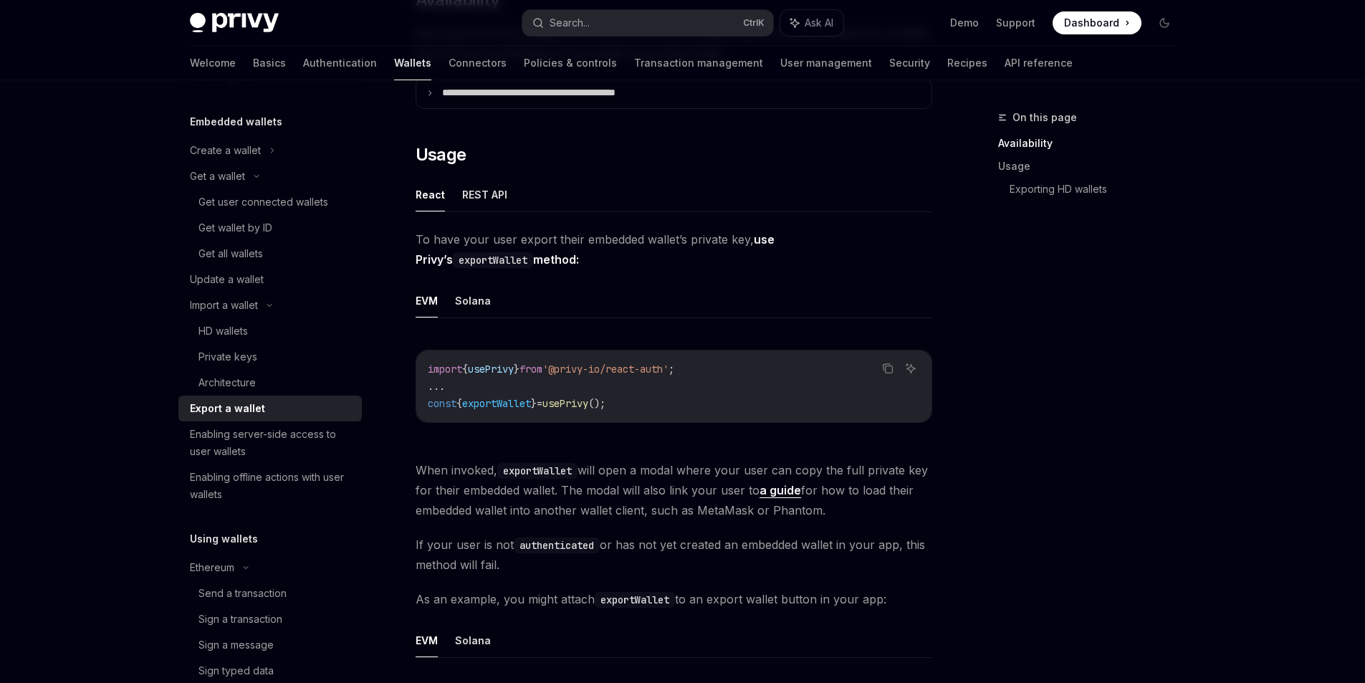
click at [445, 400] on span "const" at bounding box center [442, 403] width 29 height 13
drag, startPoint x: 424, startPoint y: 400, endPoint x: 633, endPoint y: 410, distance: 208.7
click at [640, 410] on div "import { usePrivy } from '@privy-io/react-auth' ; ... const { exportWallet } = …" at bounding box center [673, 386] width 515 height 72
copy span "const { exportWallet } = usePrivy ();"
drag, startPoint x: 538, startPoint y: 385, endPoint x: 527, endPoint y: 395, distance: 15.7
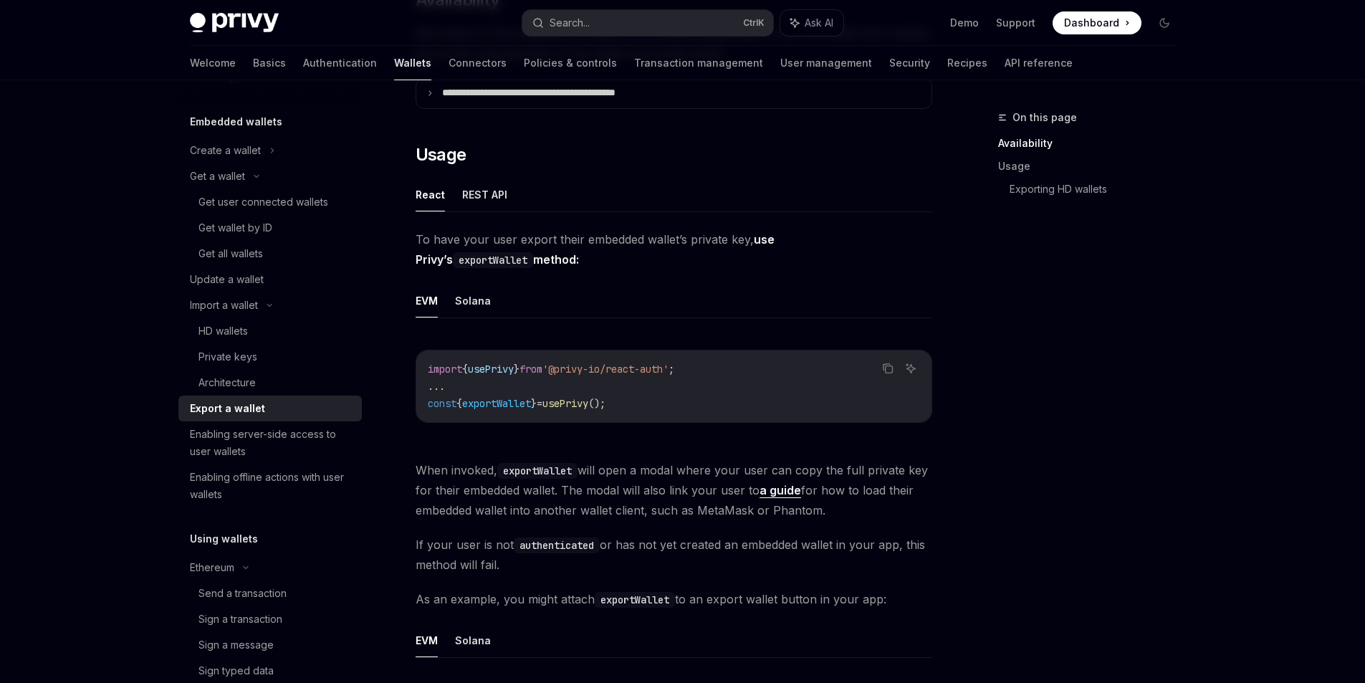
click at [536, 388] on code "import { usePrivy } from '@privy-io/react-auth' ; ... const { exportWallet } = …" at bounding box center [674, 386] width 492 height 52
click at [501, 403] on span "exportWallet" at bounding box center [496, 403] width 69 height 13
click at [500, 403] on span "exportWallet" at bounding box center [496, 403] width 69 height 13
copy span "exportWallet"
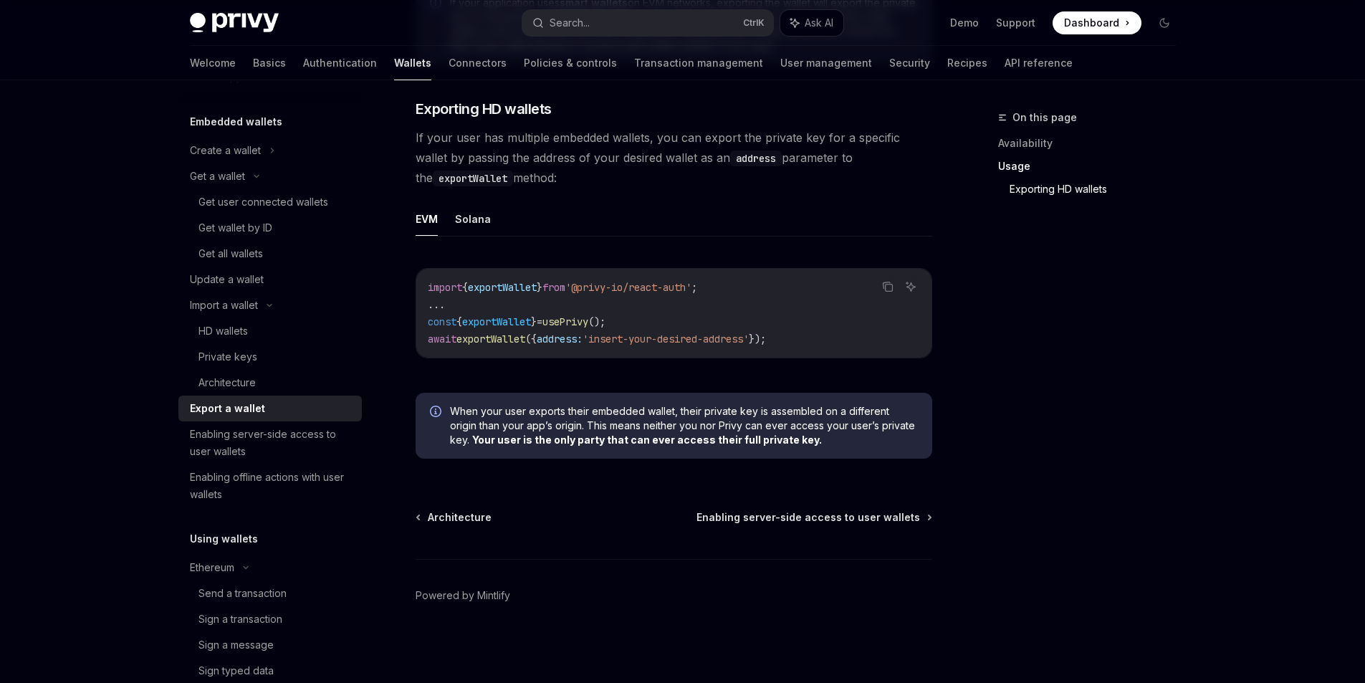
scroll to position [1397, 0]
click at [227, 602] on link "Send a transaction" at bounding box center [269, 593] width 183 height 26
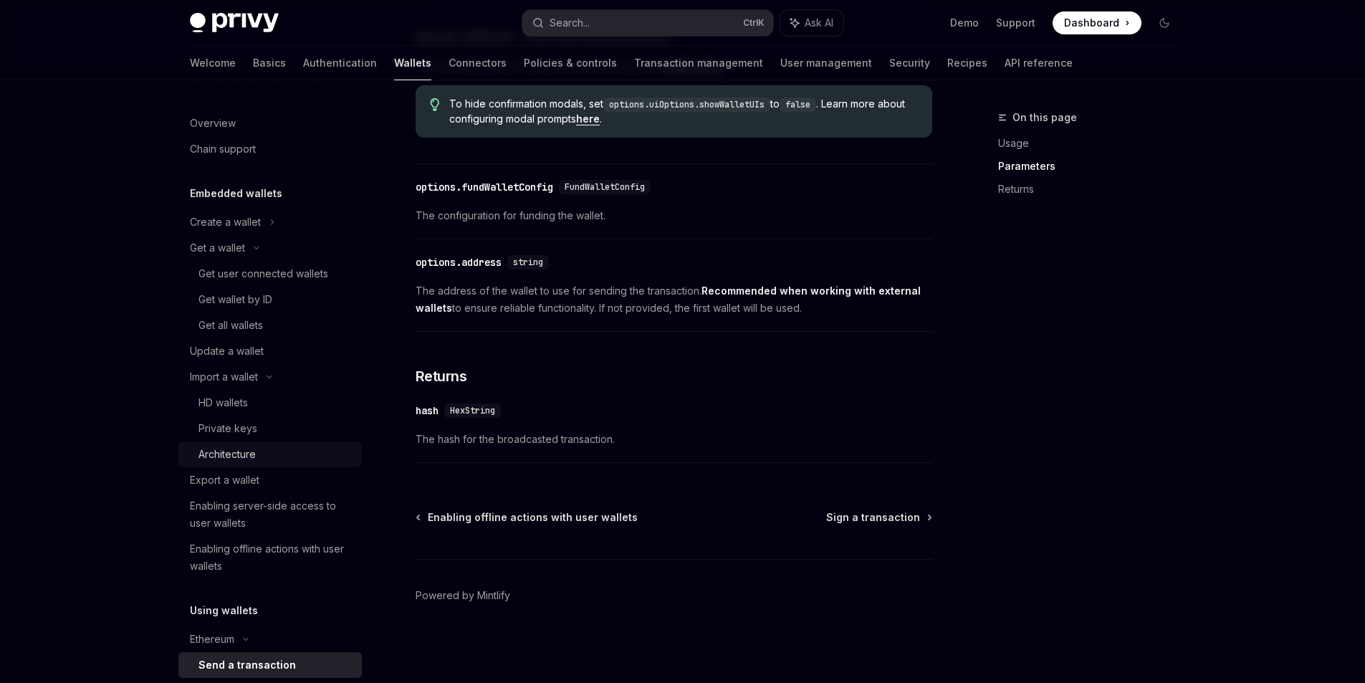
scroll to position [785, 0]
click at [260, 481] on div "Export a wallet" at bounding box center [271, 479] width 163 height 17
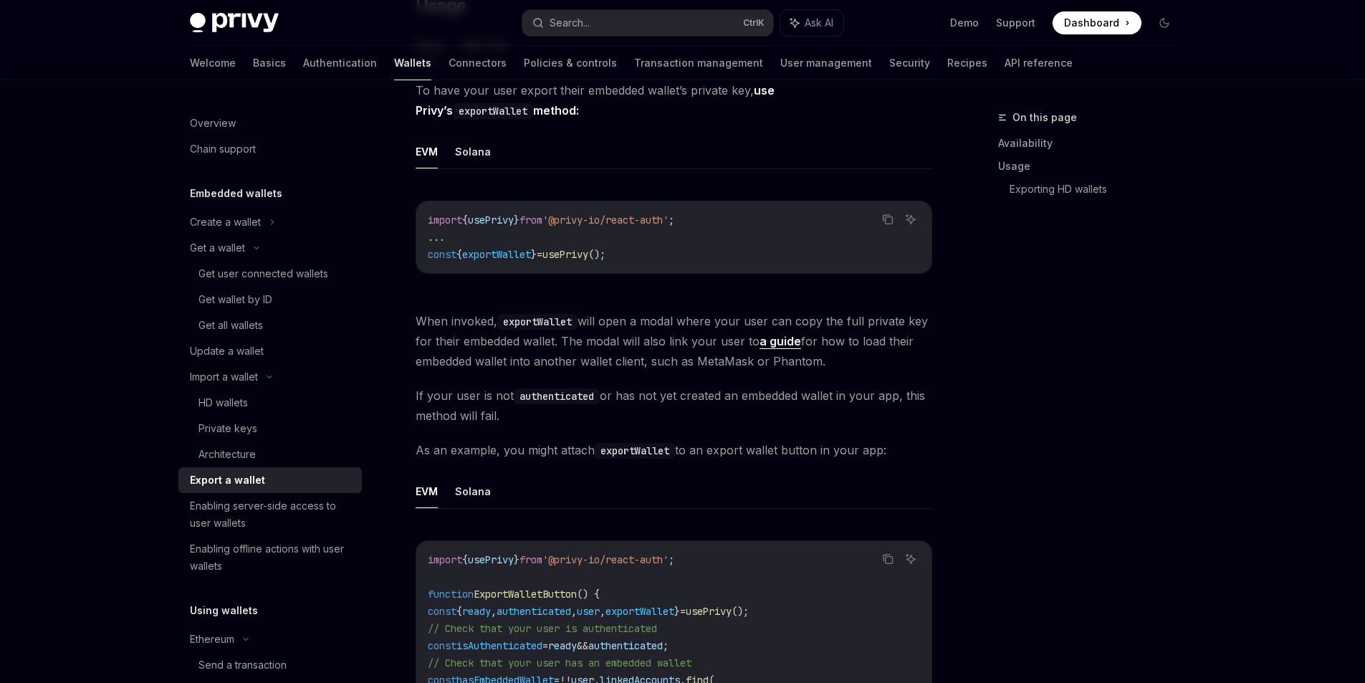
scroll to position [394, 0]
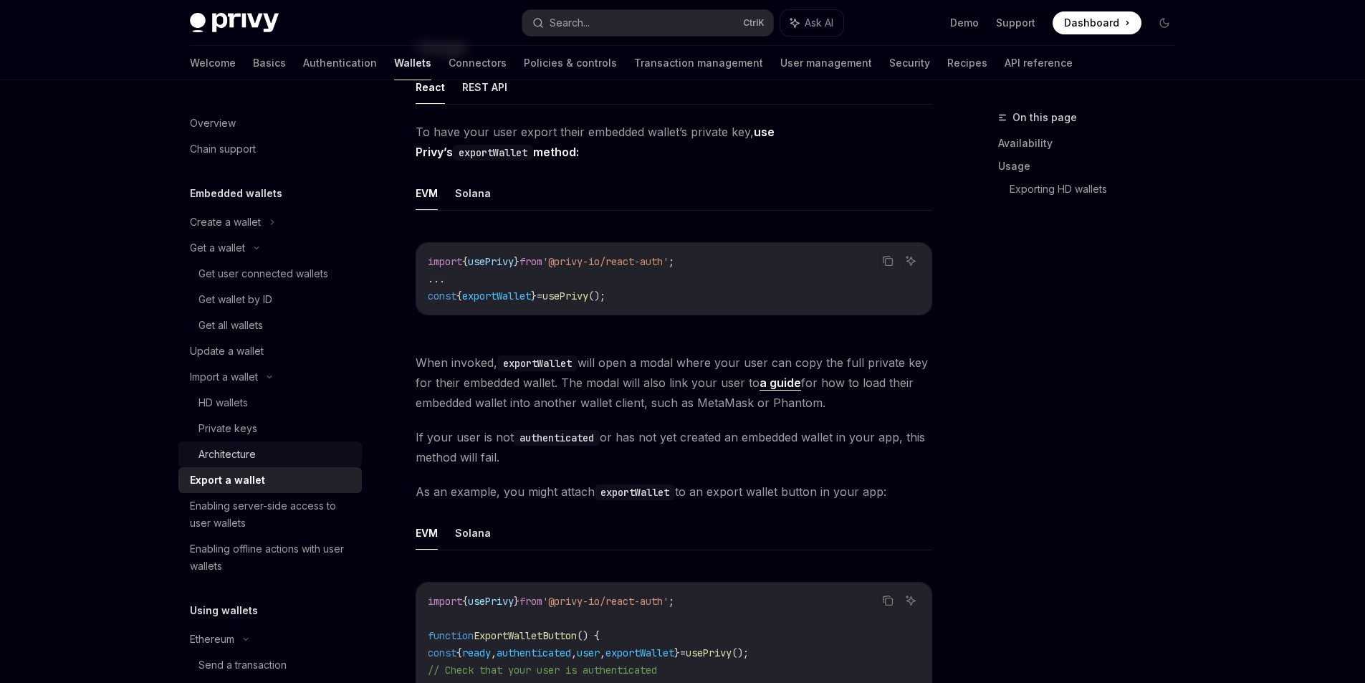
click at [266, 459] on div "Architecture" at bounding box center [275, 454] width 155 height 17
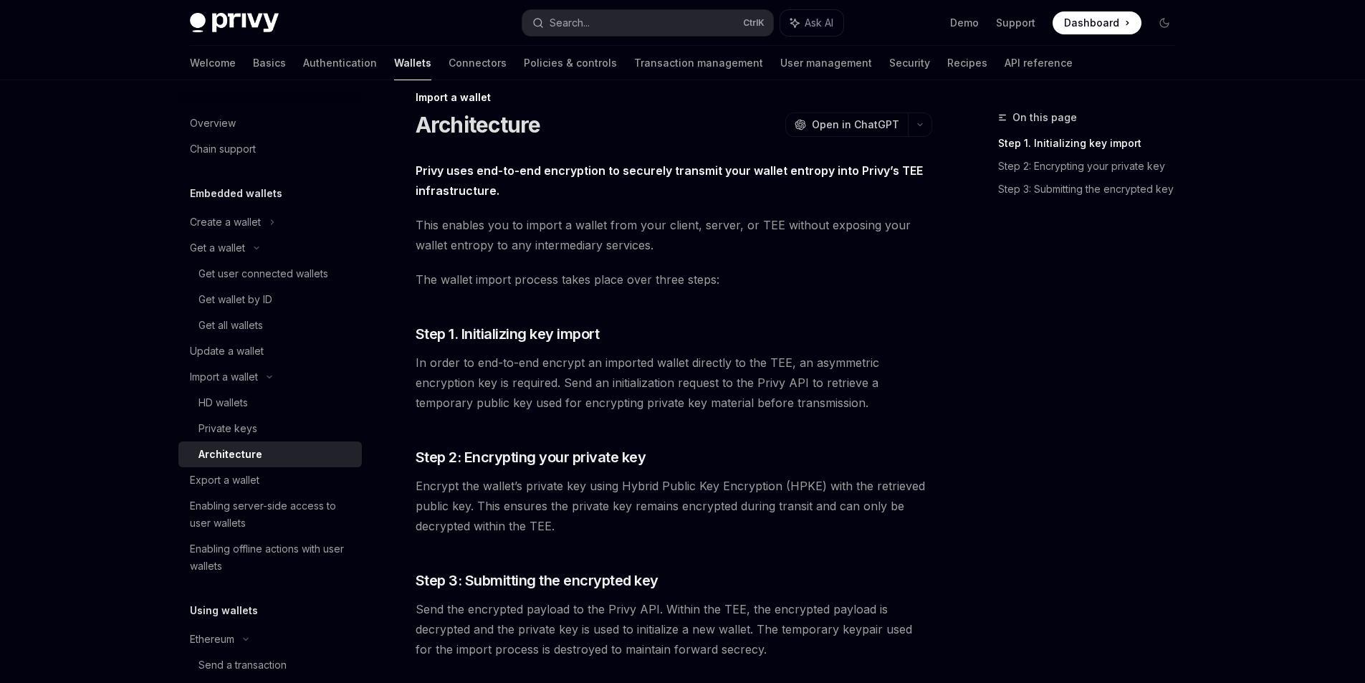
scroll to position [209, 0]
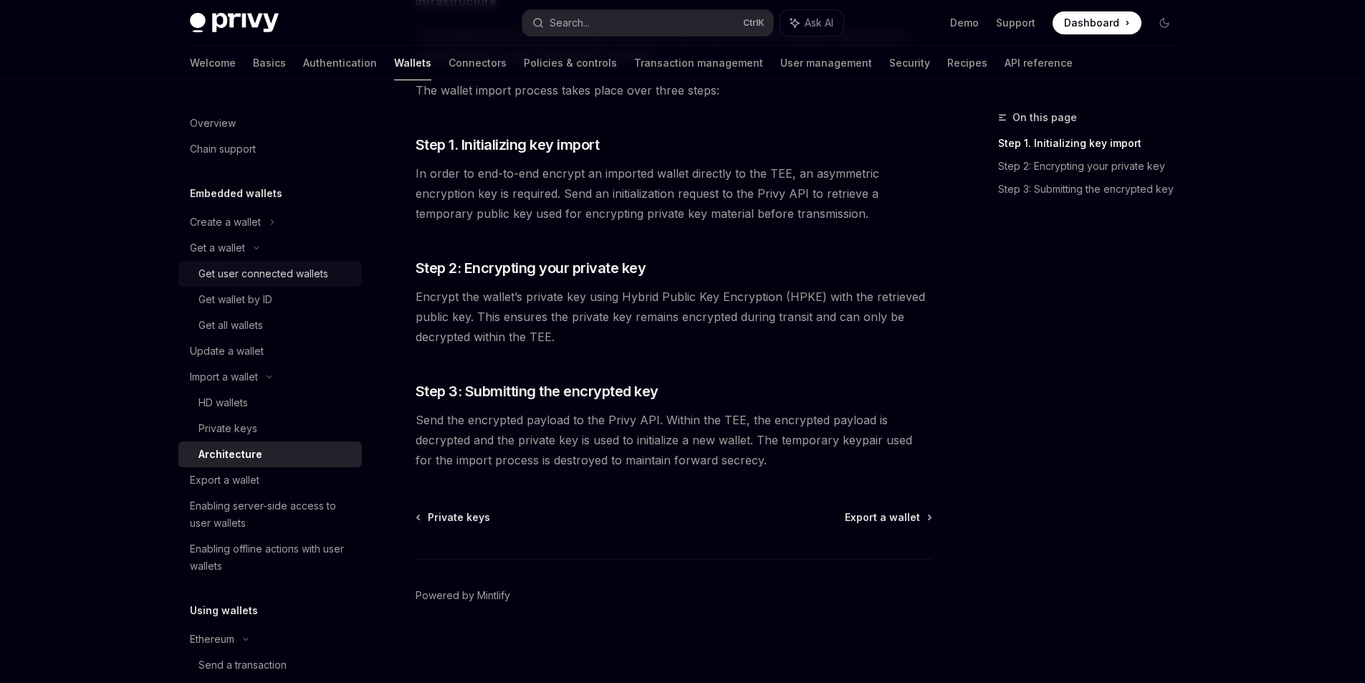
click at [309, 267] on div "Get user connected wallets" at bounding box center [263, 273] width 130 height 17
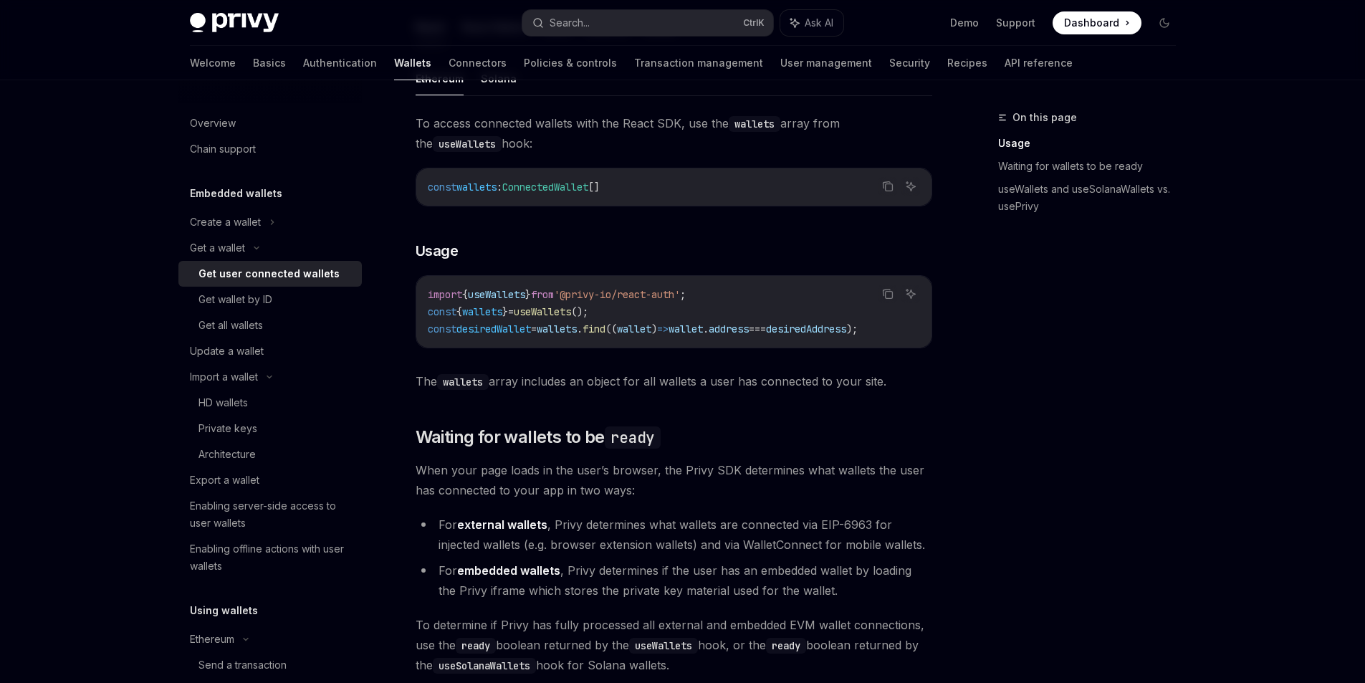
scroll to position [501, 0]
click at [293, 342] on link "Update a wallet" at bounding box center [269, 351] width 183 height 26
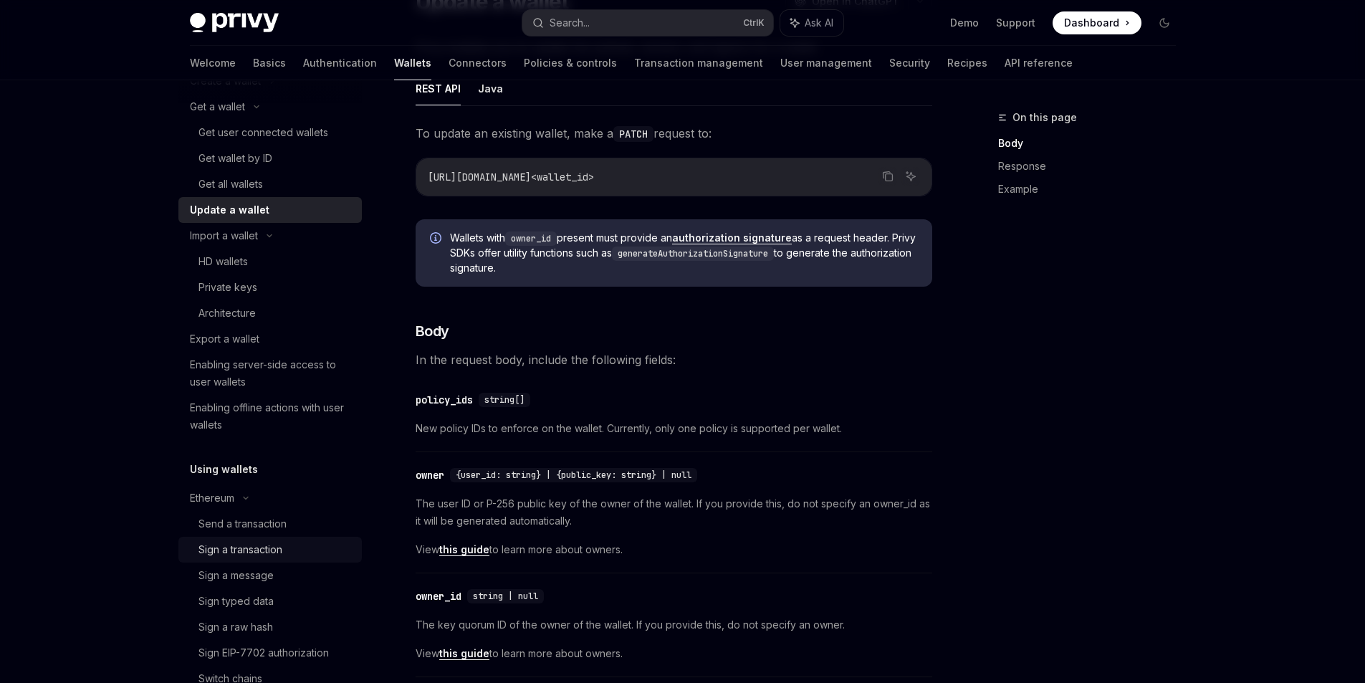
scroll to position [143, 0]
click at [254, 527] on div "Send a transaction" at bounding box center [242, 521] width 88 height 17
type textarea "*"
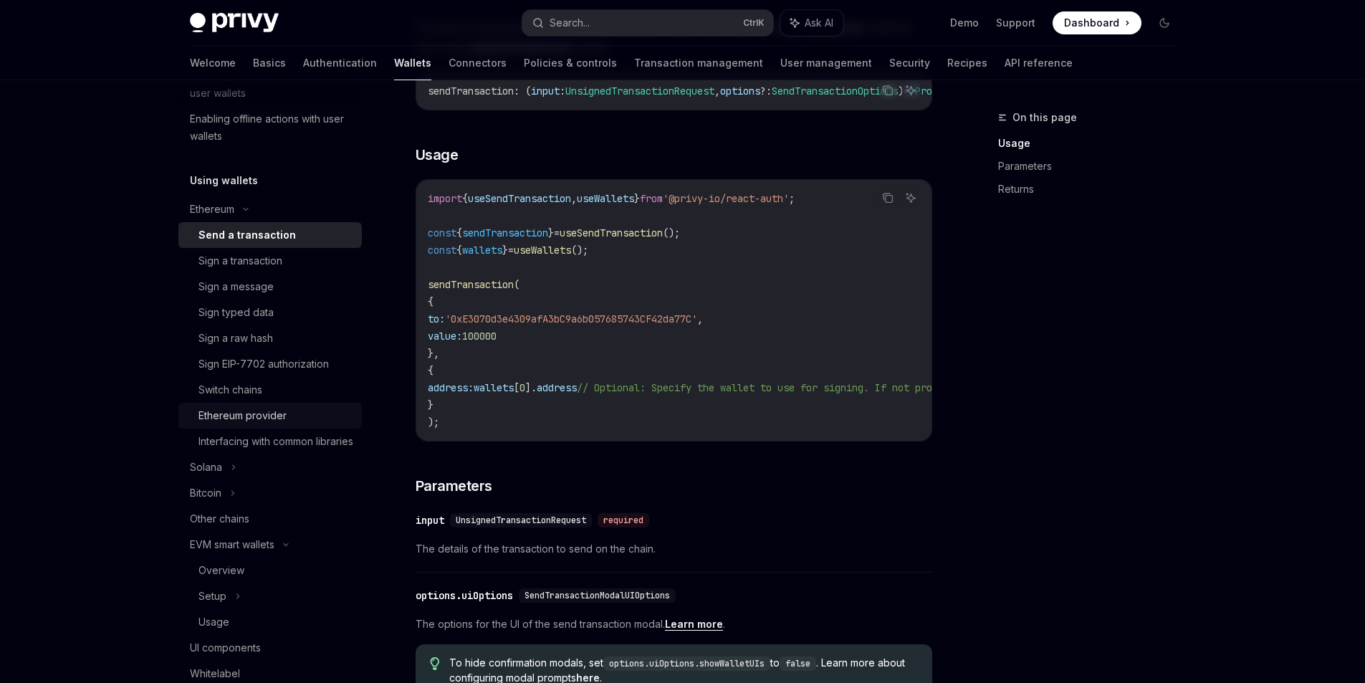
scroll to position [358, 0]
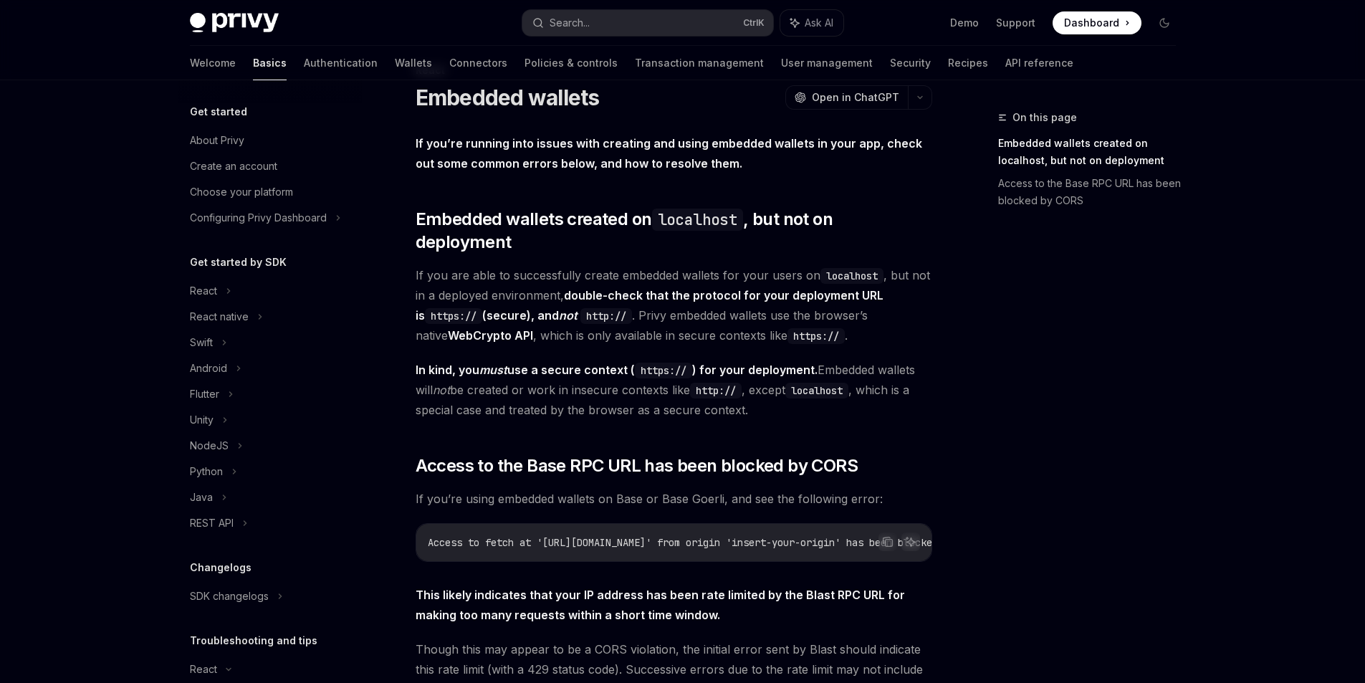
scroll to position [208, 0]
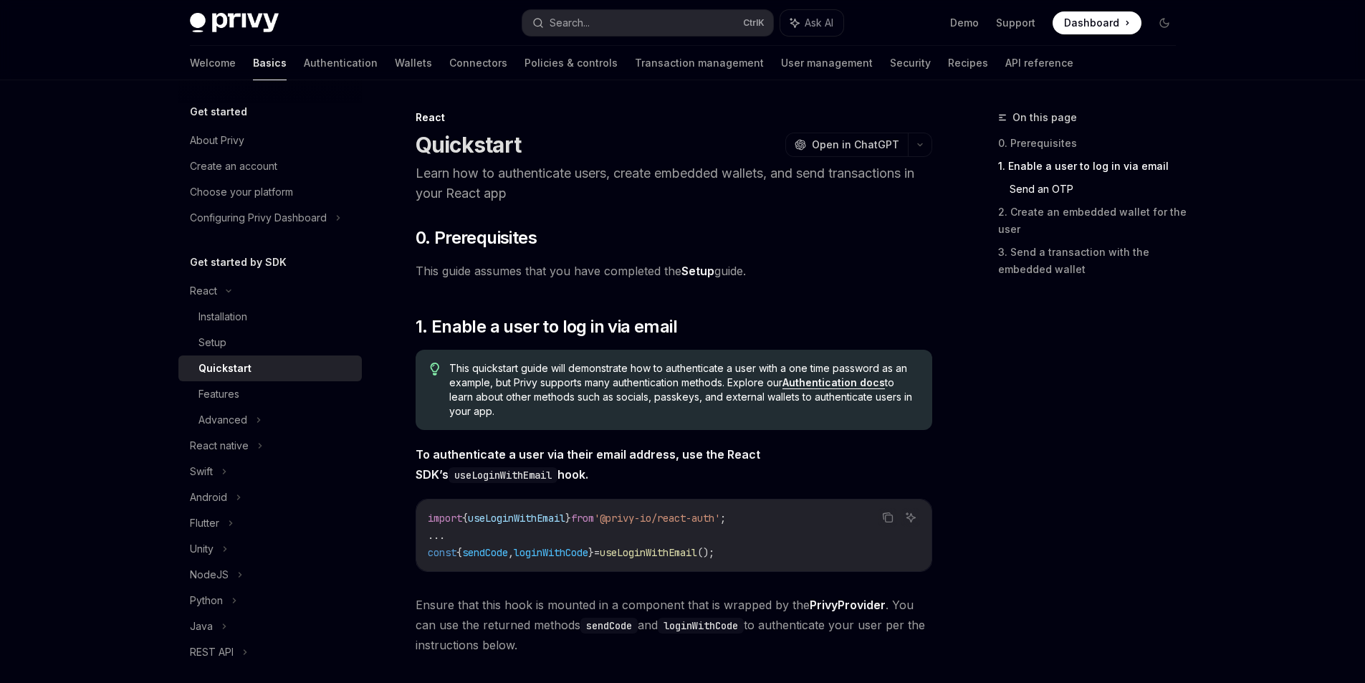
scroll to position [792, 0]
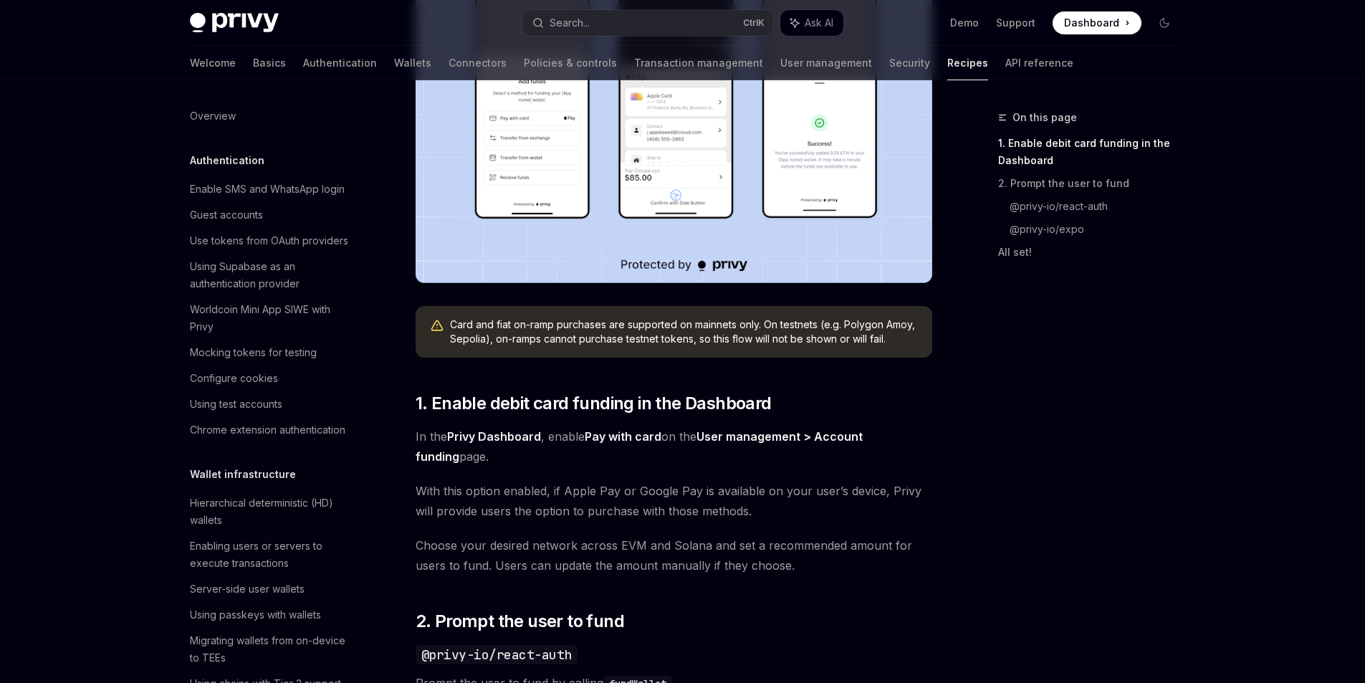
scroll to position [1347, 0]
